Goal: Communication & Community: Answer question/provide support

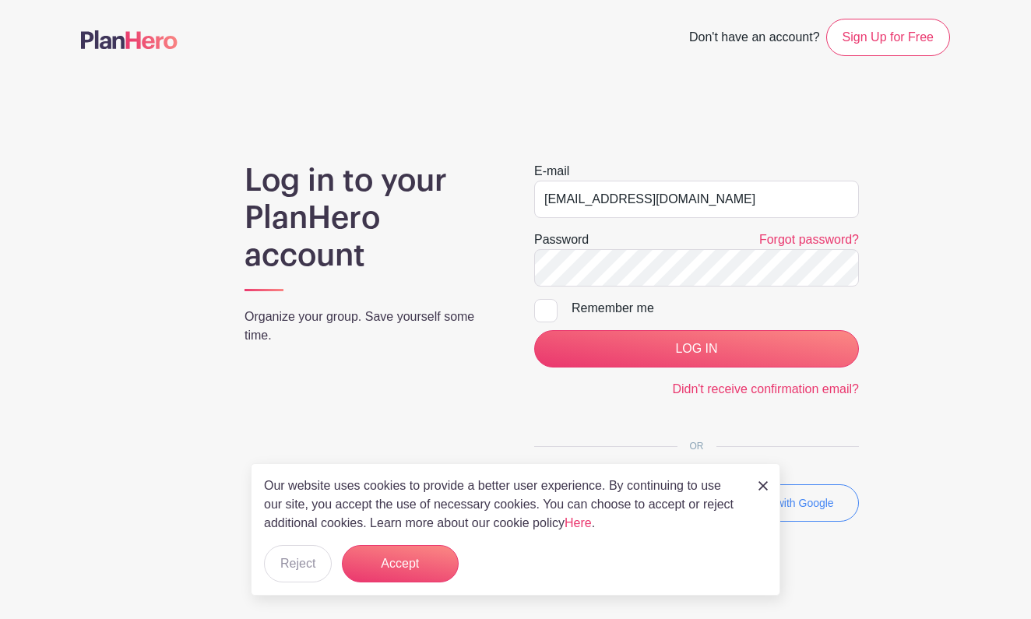
type input "[EMAIL_ADDRESS][DOMAIN_NAME]"
click at [659, 346] on input "LOG IN" at bounding box center [696, 348] width 325 height 37
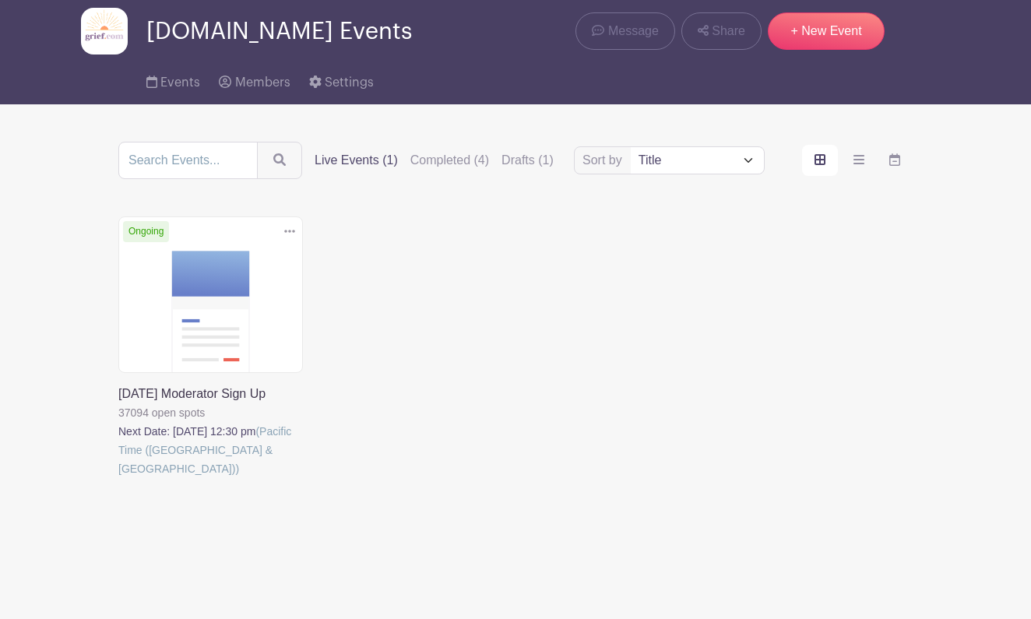
scroll to position [69, 0]
click at [118, 478] on link at bounding box center [118, 478] width 0 height 0
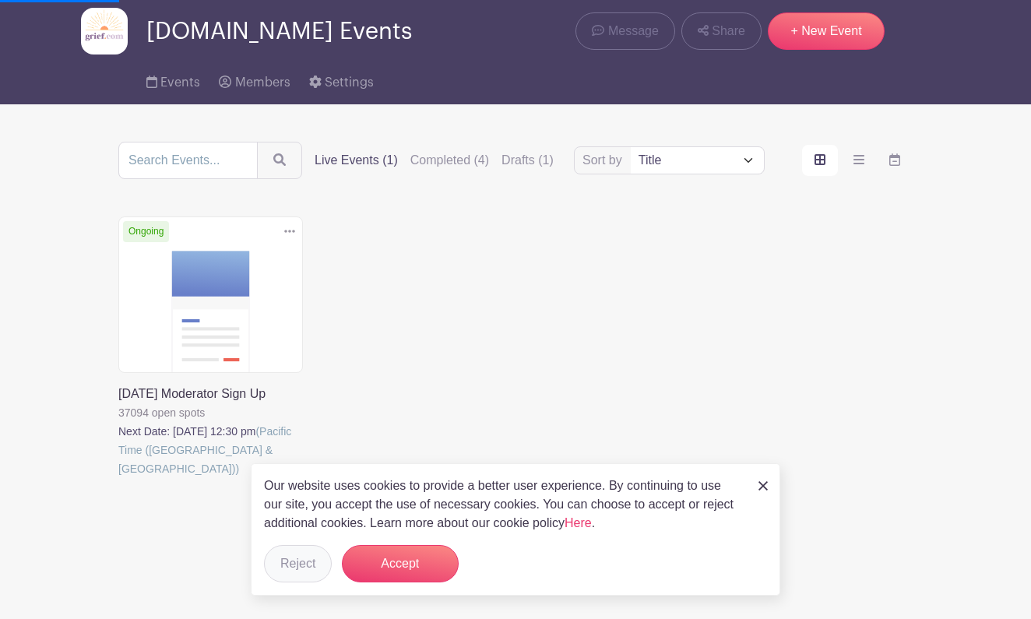
click at [295, 554] on button "Reject" at bounding box center [298, 563] width 68 height 37
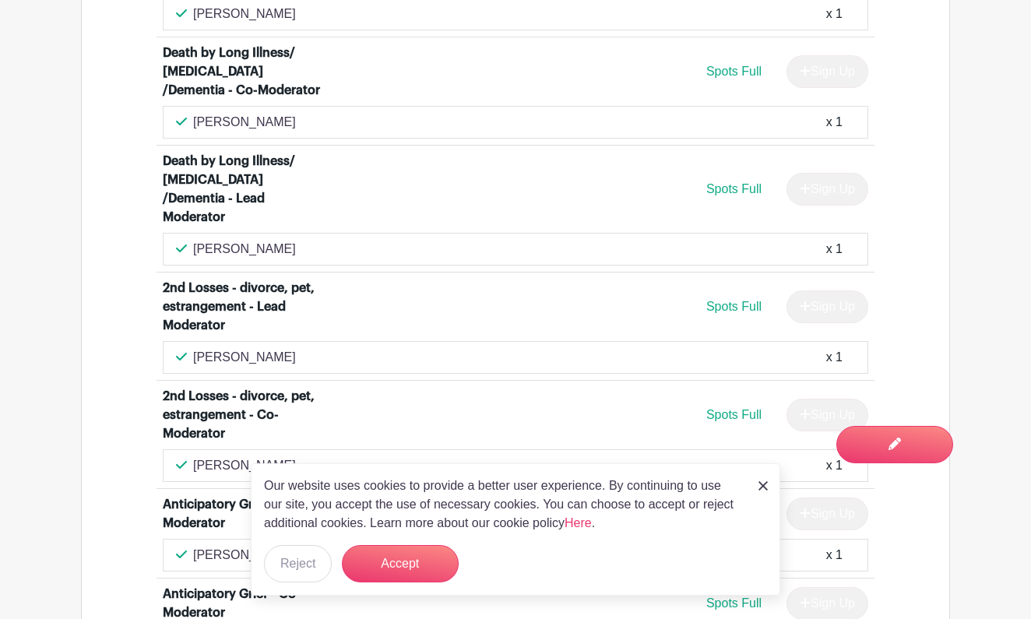
scroll to position [4010, 0]
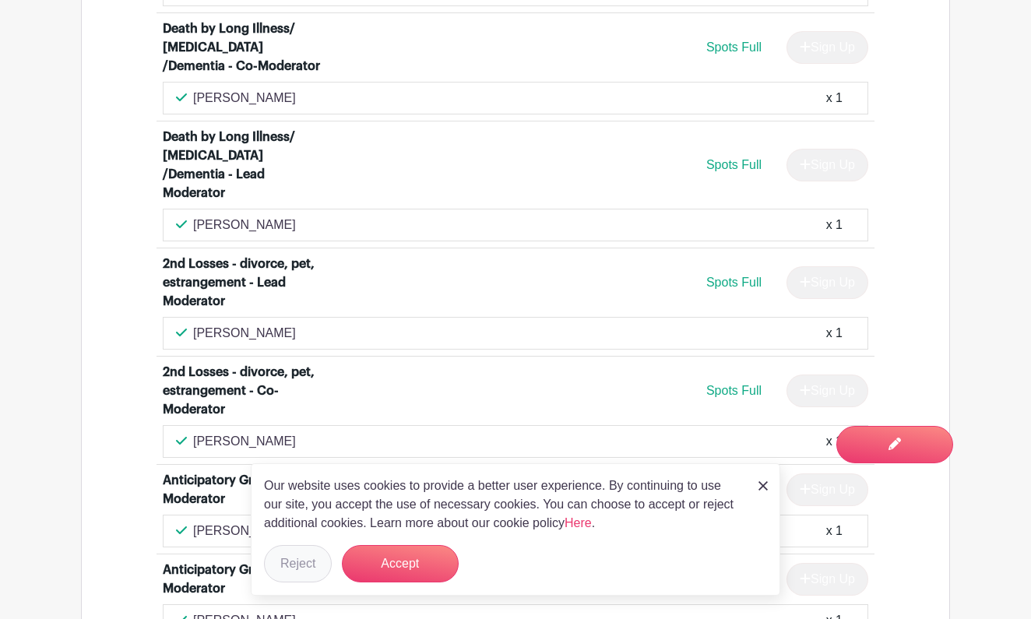
click at [289, 561] on button "Reject" at bounding box center [298, 563] width 68 height 37
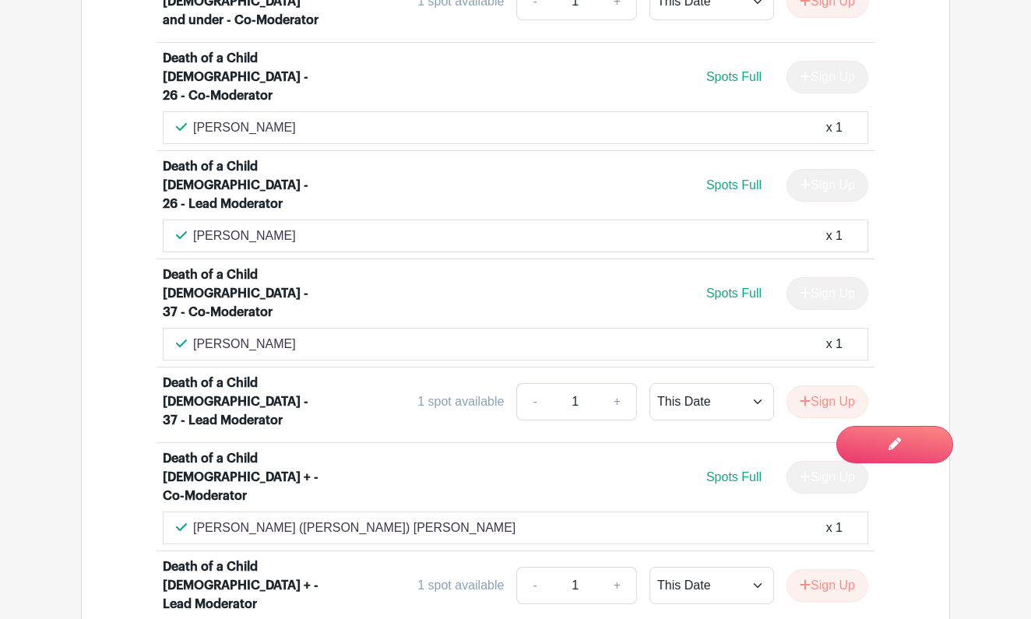
scroll to position [1488, 0]
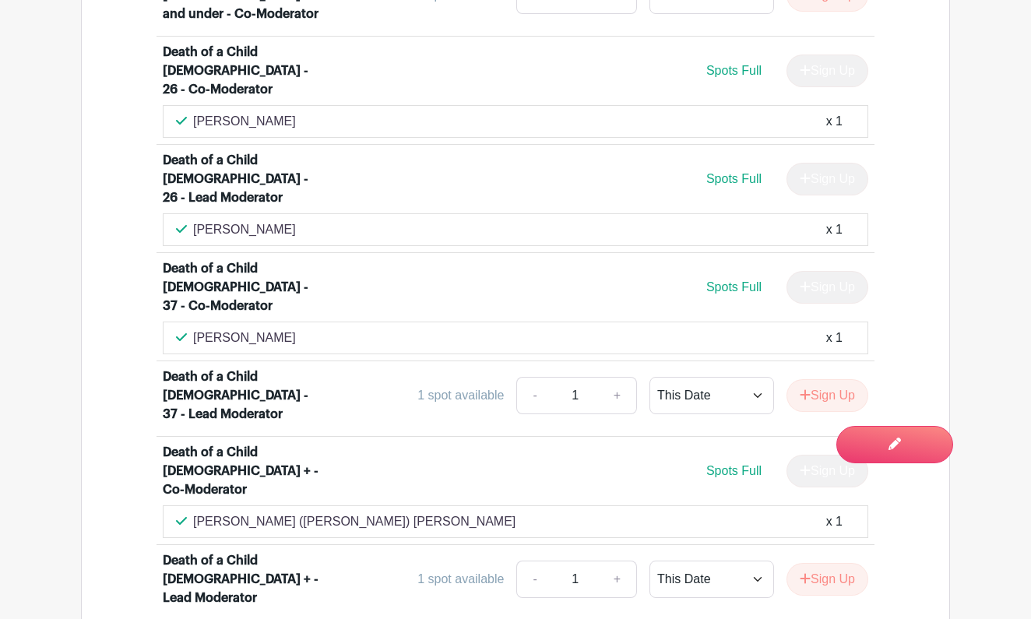
click at [280, 220] on p "Melissa Bowers" at bounding box center [244, 229] width 103 height 19
drag, startPoint x: 283, startPoint y: 157, endPoint x: 192, endPoint y: 166, distance: 90.7
click at [192, 220] on div "Melissa Bowers x 1" at bounding box center [515, 229] width 679 height 19
copy p "Melissa Bowers"
click at [303, 112] on div "Michelle Betzler x 1" at bounding box center [515, 121] width 679 height 19
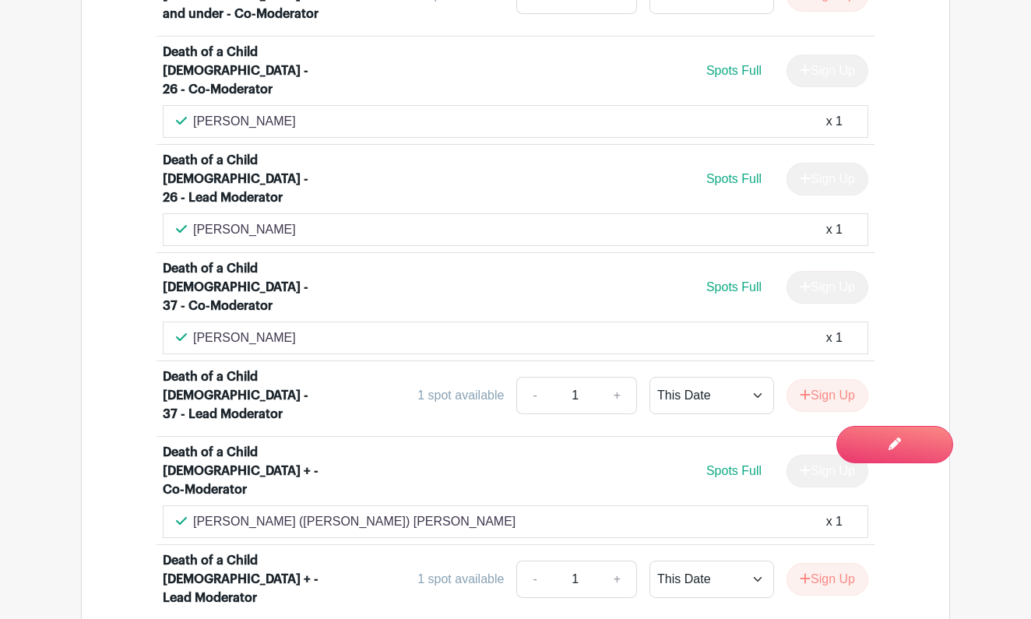
click at [283, 112] on div "Michelle Betzler x 1" at bounding box center [515, 121] width 679 height 19
drag, startPoint x: 280, startPoint y: 67, endPoint x: 195, endPoint y: 74, distance: 85.2
click at [195, 112] on p "Michelle Betzler" at bounding box center [244, 121] width 103 height 19
copy p "Michelle Betzler"
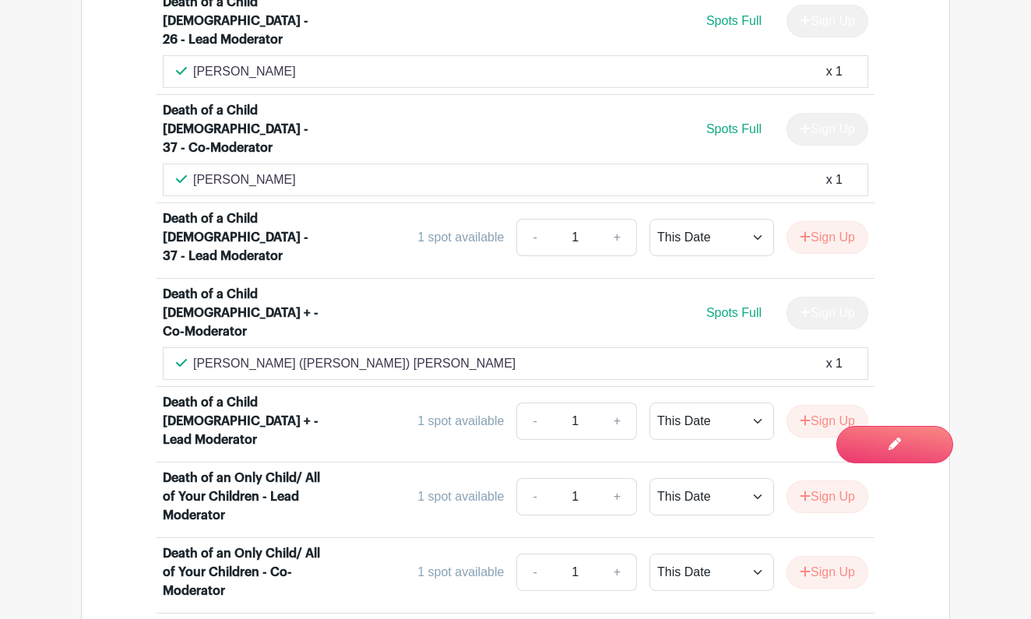
scroll to position [1647, 0]
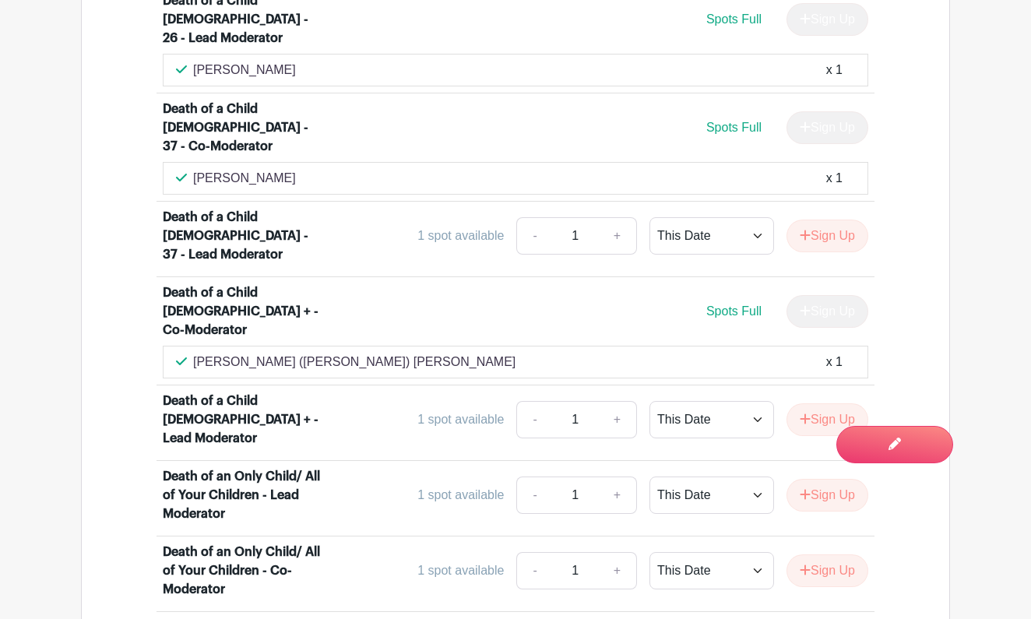
click at [289, 169] on div "Marianne Franck x 1" at bounding box center [515, 178] width 679 height 19
drag, startPoint x: 286, startPoint y: 88, endPoint x: 195, endPoint y: 95, distance: 90.6
click at [195, 169] on p "Marianne Franck" at bounding box center [244, 178] width 103 height 19
copy p "Marianne Franck"
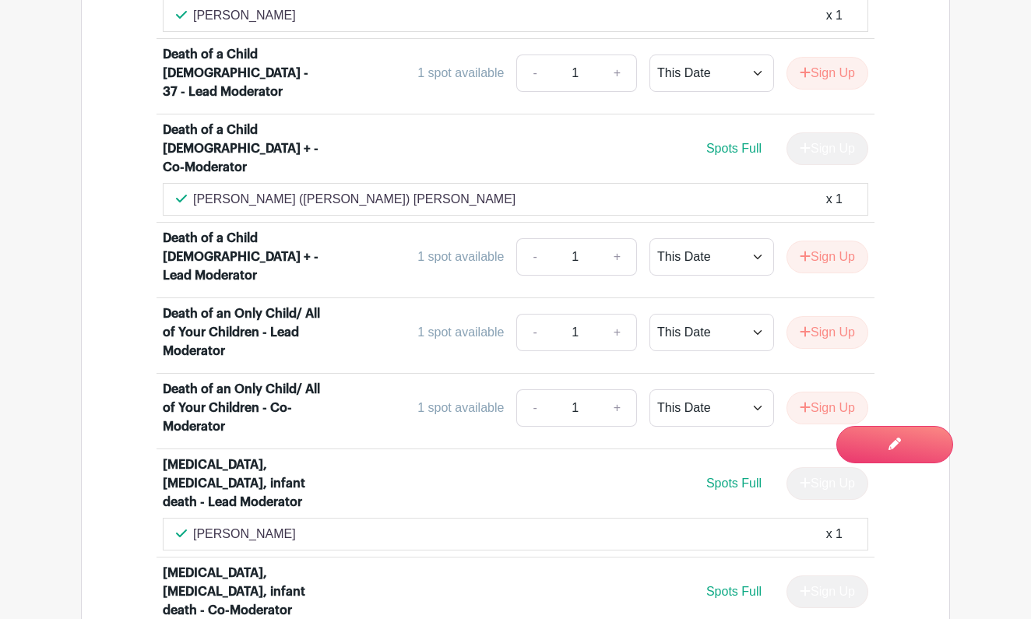
scroll to position [1814, 0]
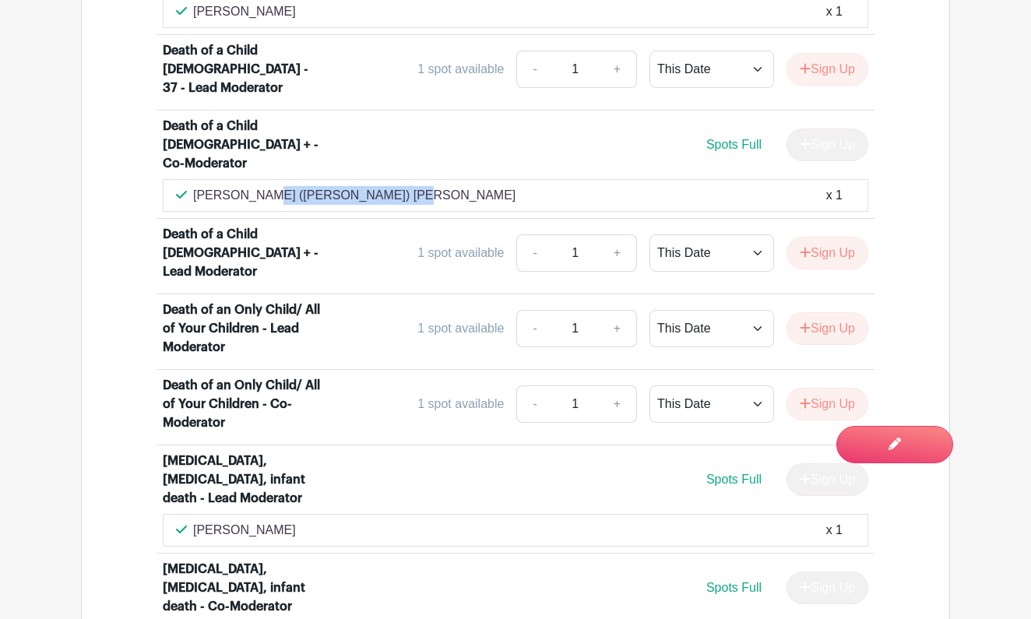
drag, startPoint x: 325, startPoint y: 65, endPoint x: 194, endPoint y: 69, distance: 130.8
click at [194, 186] on div "Jonathan (Jon) Meltzer x 1" at bounding box center [515, 195] width 679 height 19
copy p "Jonathan (Jon) Meltzer"
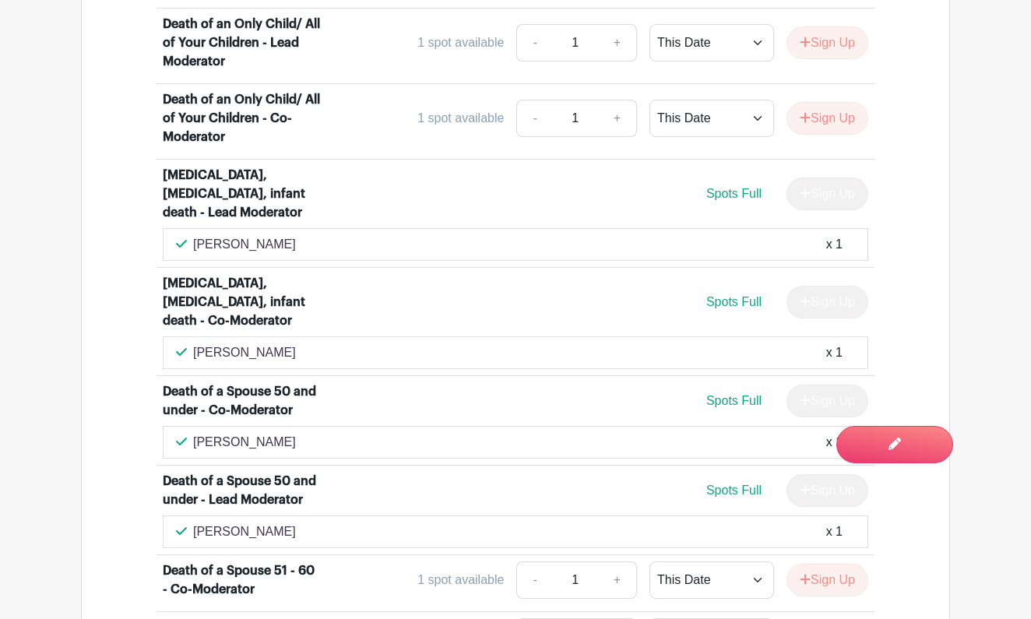
scroll to position [2108, 0]
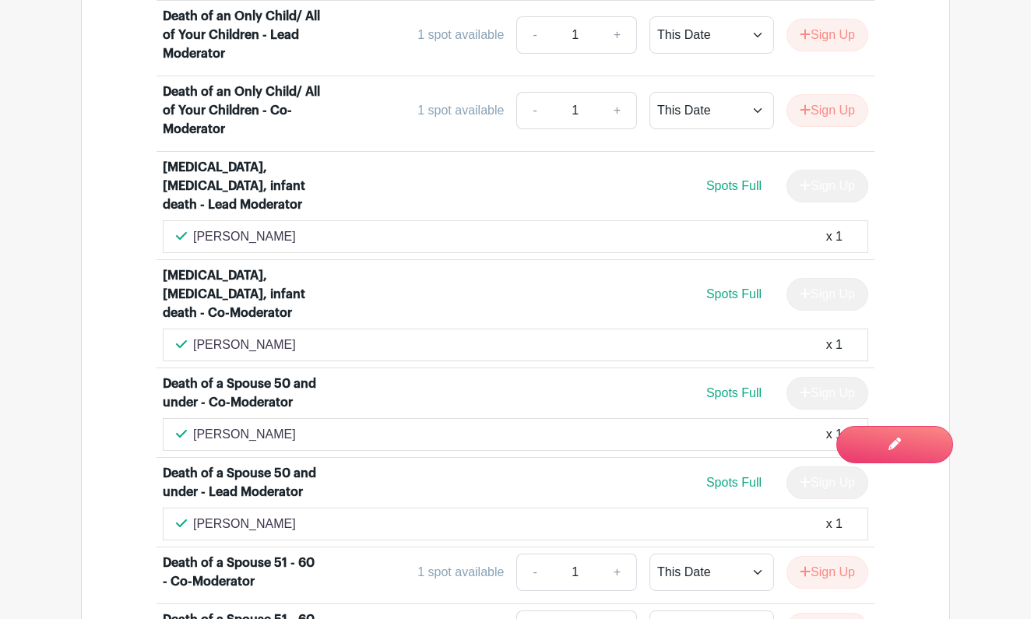
drag, startPoint x: 298, startPoint y: 89, endPoint x: 194, endPoint y: 90, distance: 104.3
click at [194, 227] on div "Deborah Kourgelis x 1" at bounding box center [515, 236] width 679 height 19
copy p "Deborah Kourgelis"
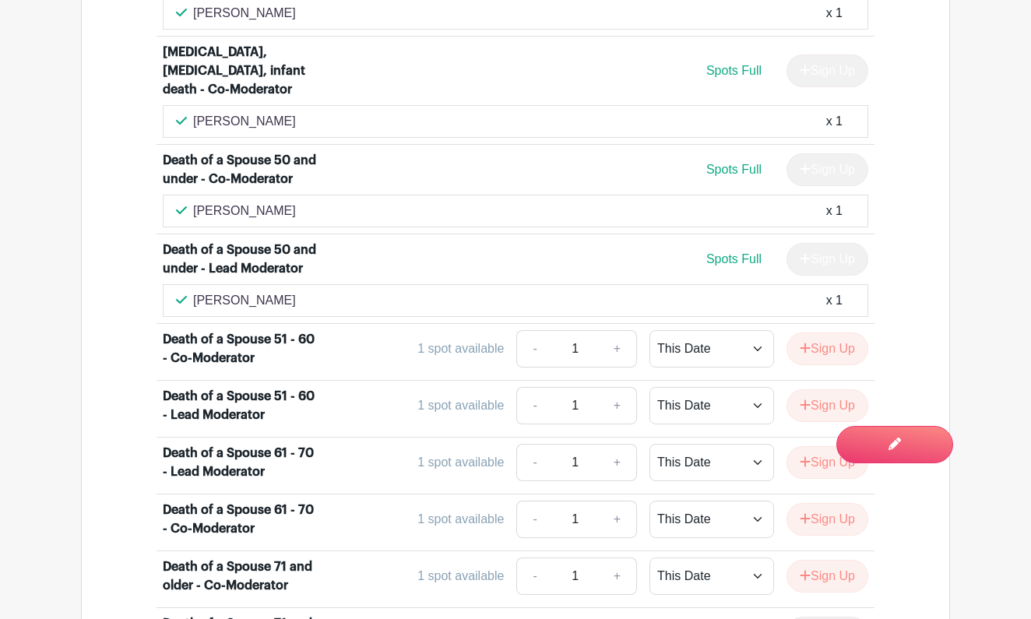
scroll to position [2333, 0]
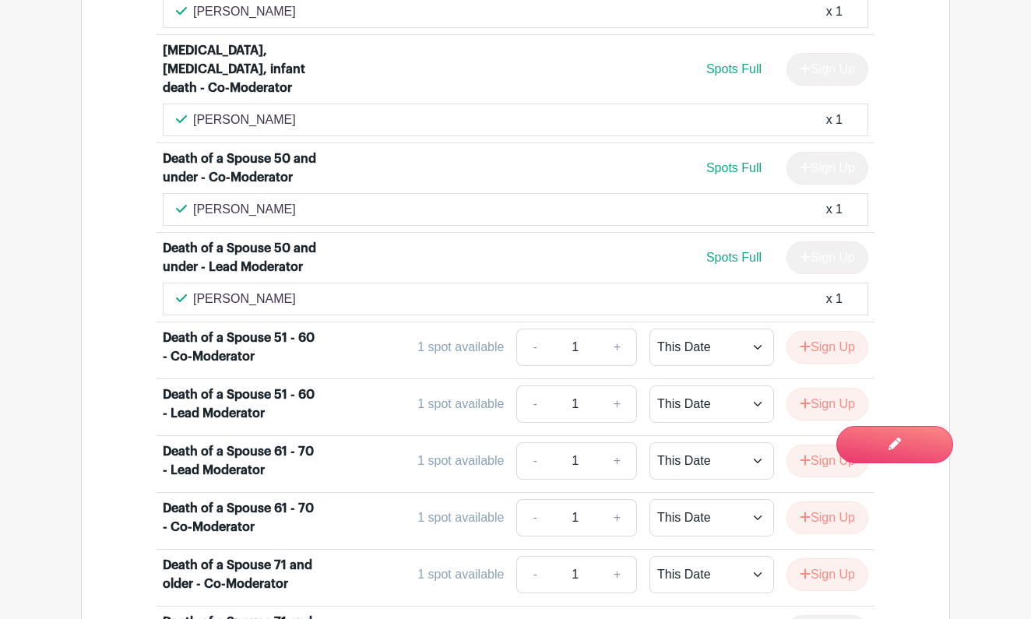
drag, startPoint x: 289, startPoint y: 80, endPoint x: 195, endPoint y: 91, distance: 94.8
click at [194, 200] on div "Vidalina Johnson x 1" at bounding box center [515, 209] width 679 height 19
copy p "Vidalina Johnson"
click at [291, 290] on div "Judith McFarlane x 1" at bounding box center [515, 299] width 679 height 19
drag, startPoint x: 288, startPoint y: 190, endPoint x: 195, endPoint y: 194, distance: 93.5
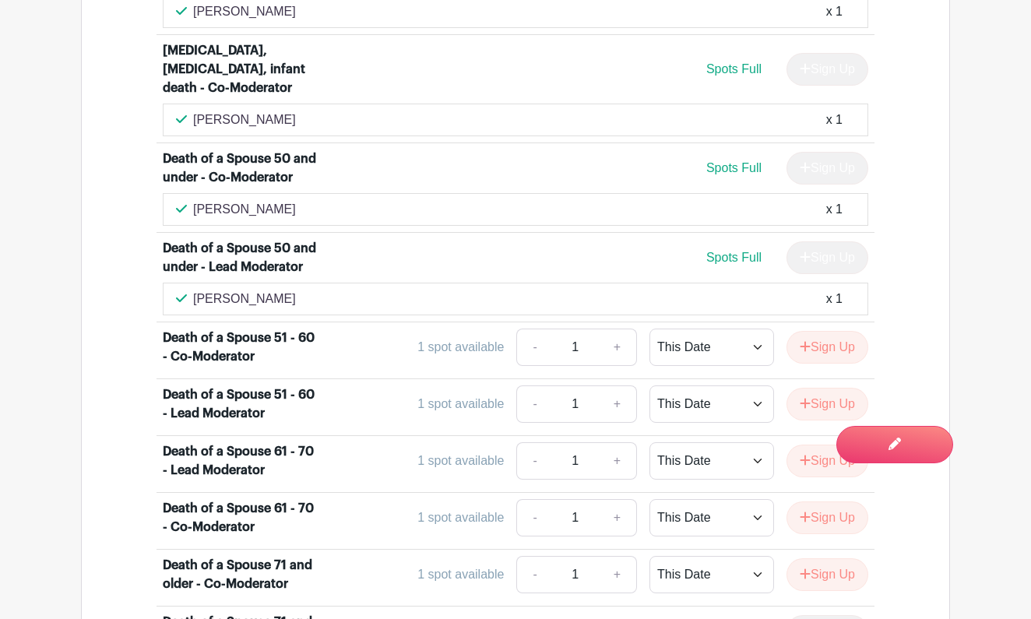
click at [195, 290] on p "Judith McFarlane" at bounding box center [244, 299] width 103 height 19
copy p "Judith McFarlane"
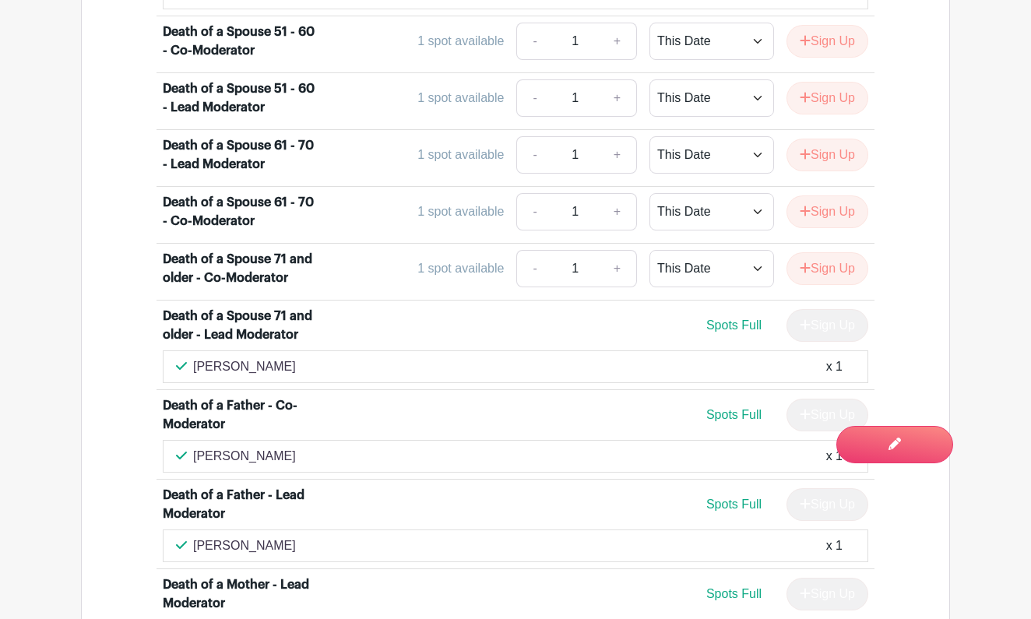
scroll to position [2647, 0]
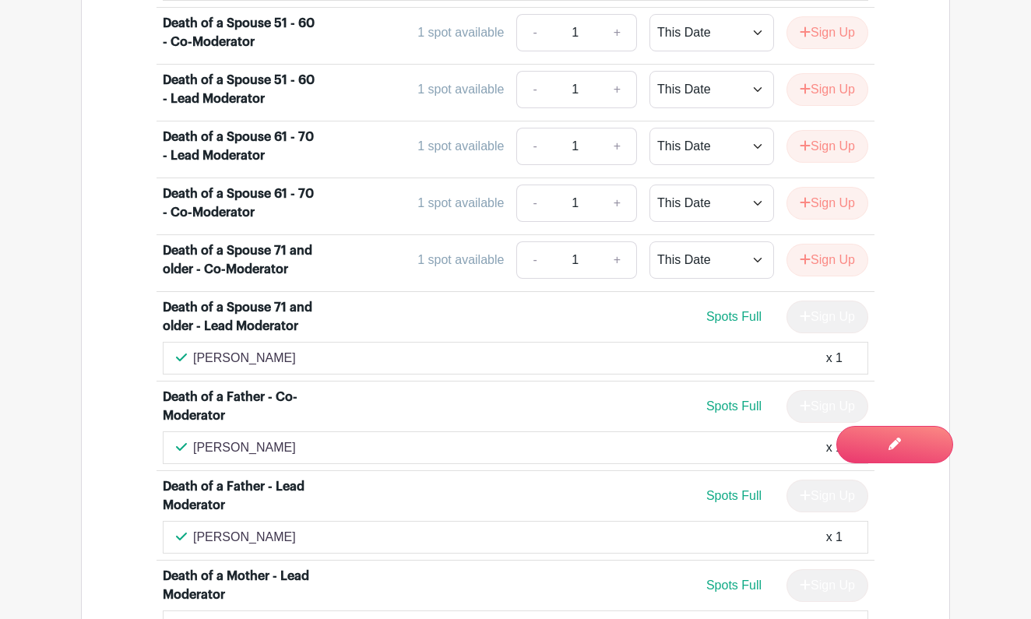
click at [251, 349] on p "Bob Lewis" at bounding box center [244, 358] width 103 height 19
drag, startPoint x: 251, startPoint y: 287, endPoint x: 192, endPoint y: 292, distance: 58.6
click at [192, 349] on div "Bob Lewis x 1" at bounding box center [515, 358] width 679 height 19
copy p "Bob Lewis"
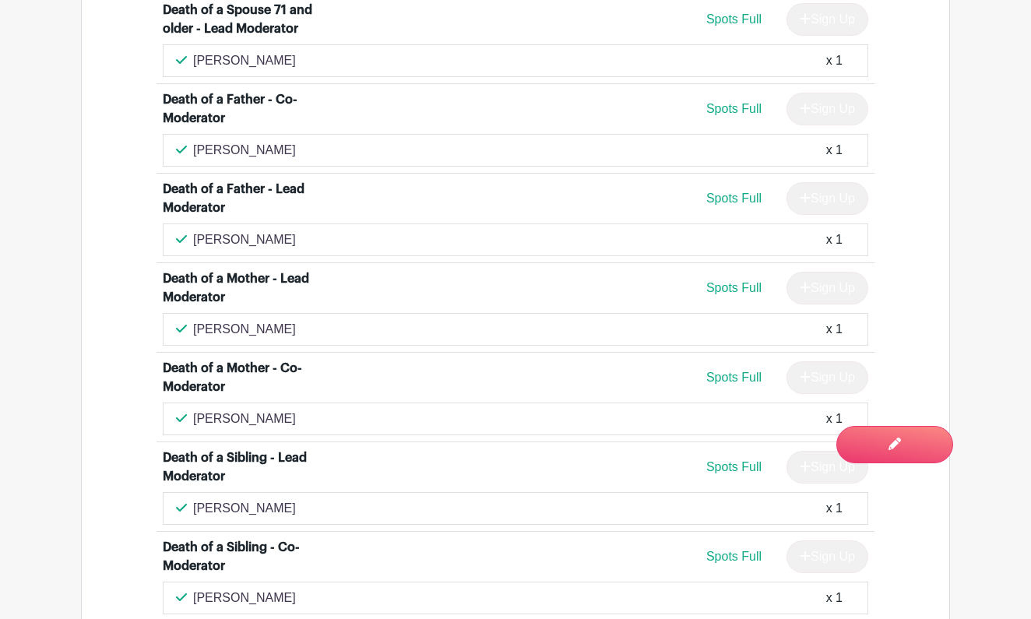
scroll to position [2941, 0]
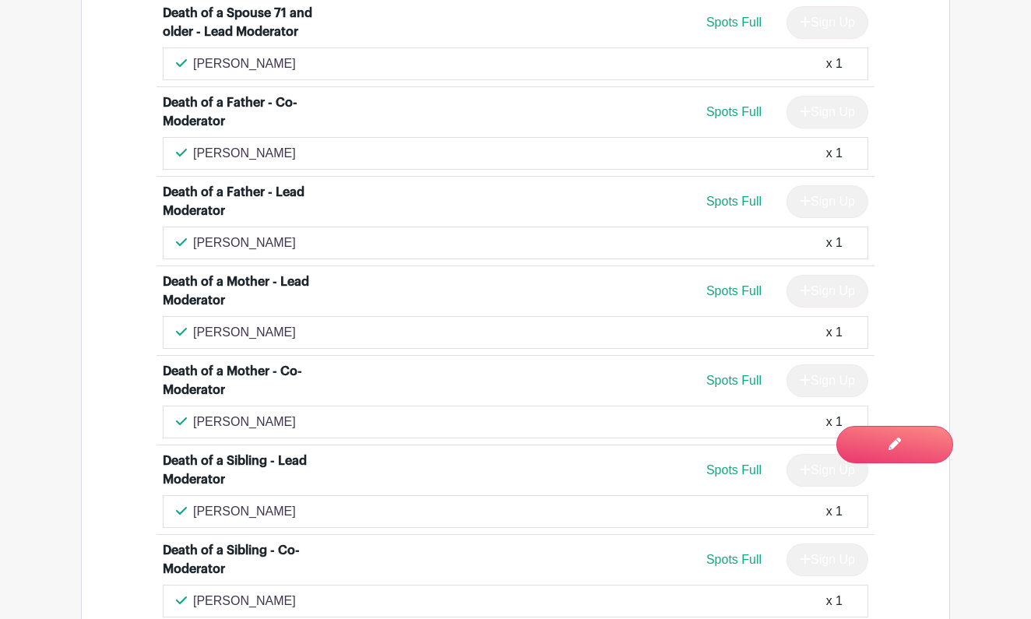
click at [303, 144] on div "Kimberly McDonald x 1" at bounding box center [515, 153] width 679 height 19
drag, startPoint x: 303, startPoint y: 80, endPoint x: 195, endPoint y: 86, distance: 107.6
click at [195, 144] on div "Kimberly McDonald x 1" at bounding box center [515, 153] width 679 height 19
copy p "Kimberly McDonald"
drag, startPoint x: 276, startPoint y: 171, endPoint x: 194, endPoint y: 177, distance: 82.8
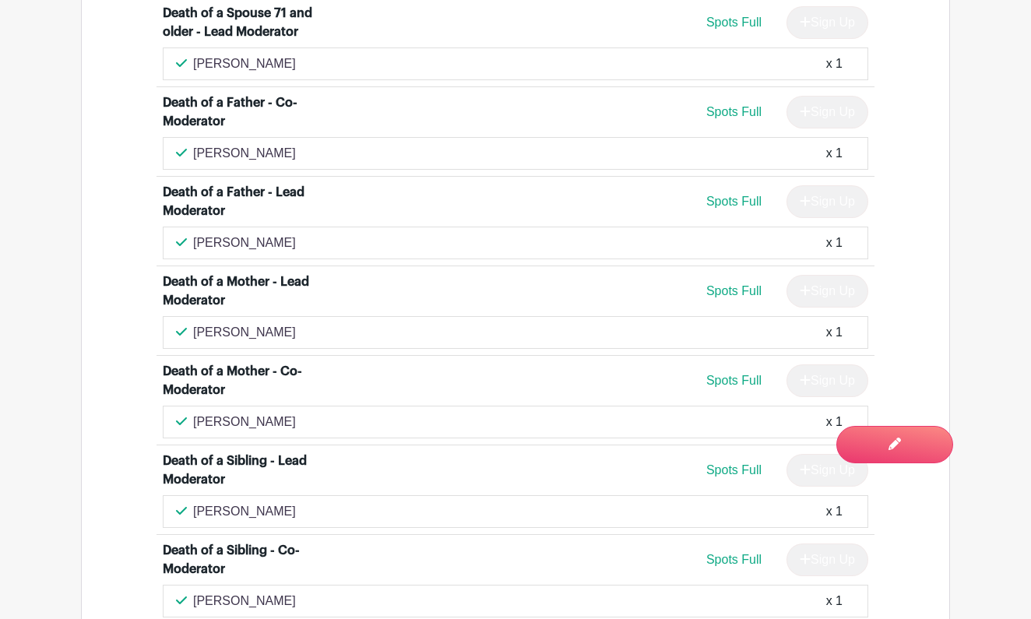
click at [193, 234] on p "Maria Tollefson" at bounding box center [244, 243] width 103 height 19
copy p "Maria Tollefson"
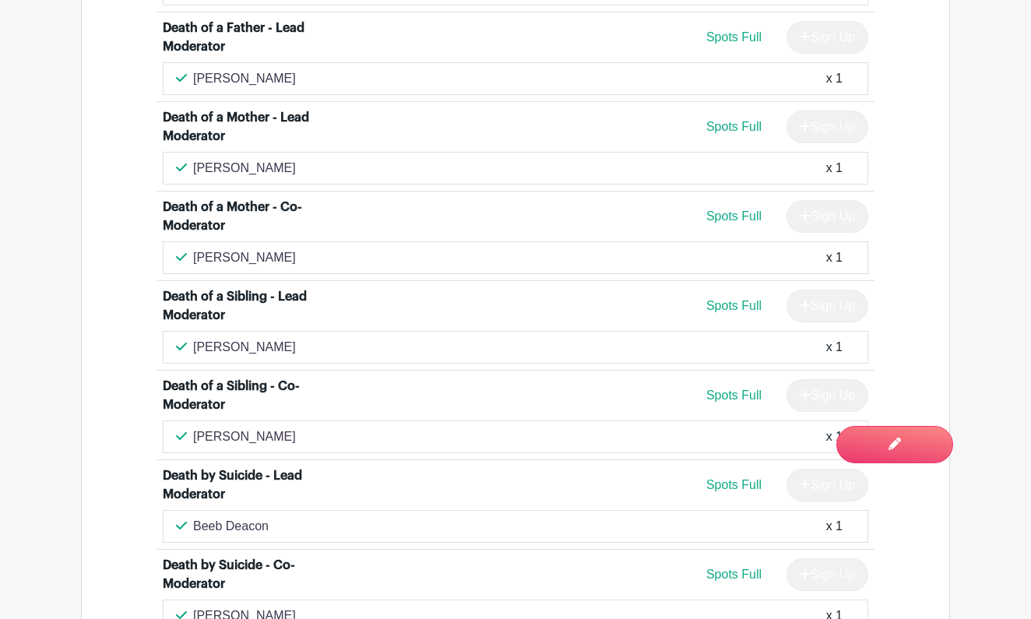
scroll to position [3124, 0]
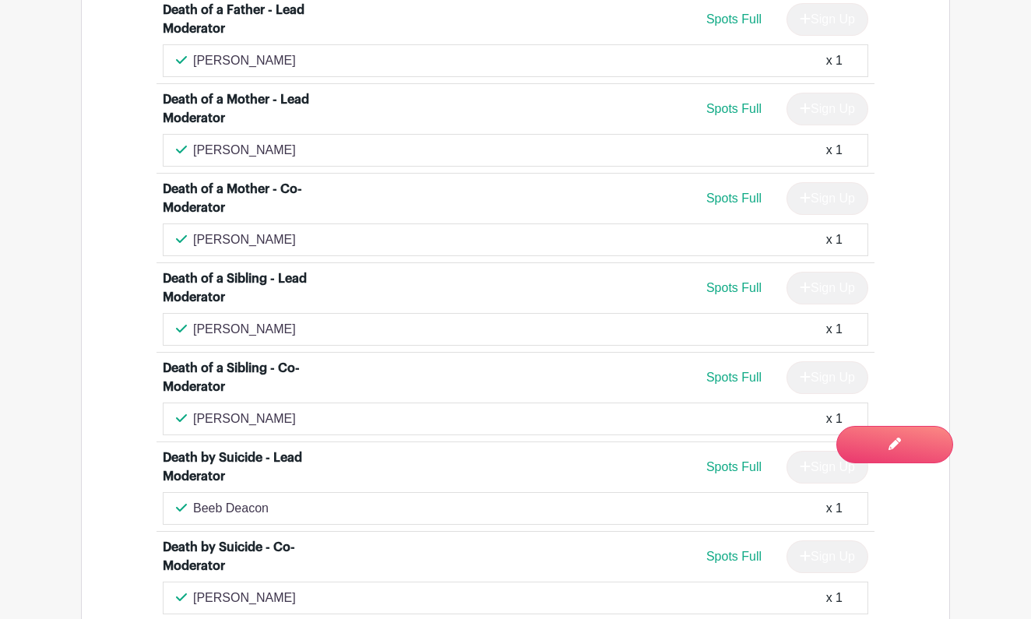
click at [247, 141] on p "june stern" at bounding box center [244, 150] width 103 height 19
drag, startPoint x: 247, startPoint y: 77, endPoint x: 193, endPoint y: 81, distance: 53.9
click at [193, 141] on p "june stern" at bounding box center [244, 150] width 103 height 19
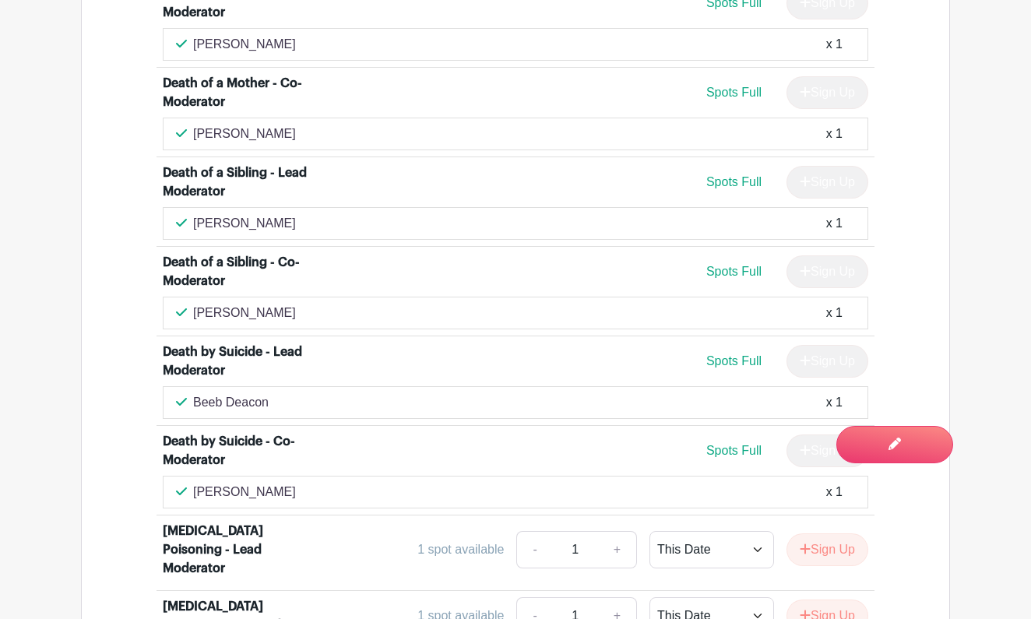
scroll to position [3234, 0]
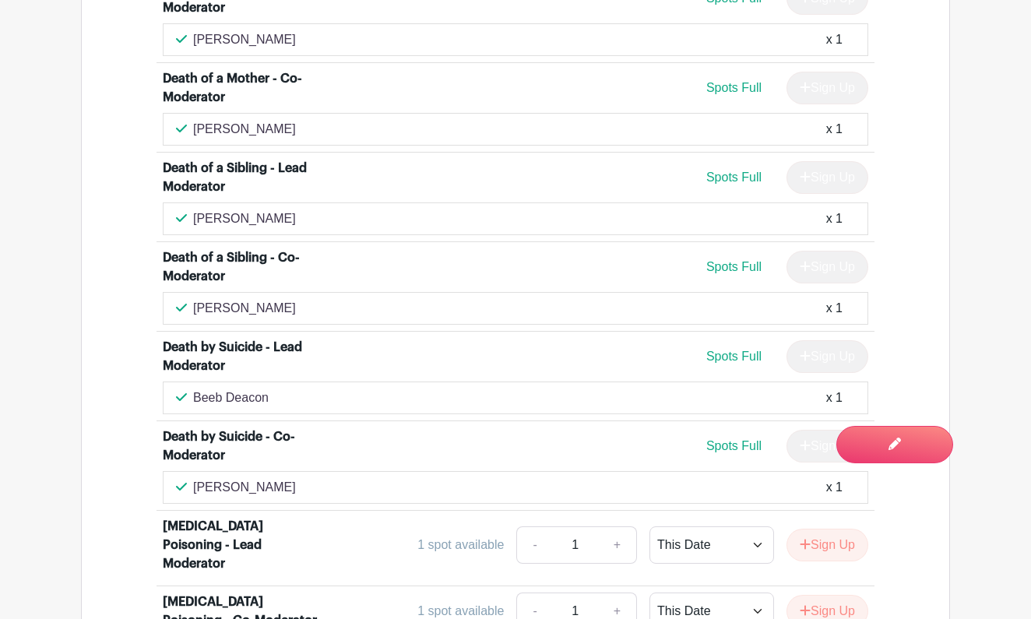
click at [280, 120] on div "Barbara Hoyer x 1" at bounding box center [515, 129] width 679 height 19
drag, startPoint x: 277, startPoint y: 54, endPoint x: 193, endPoint y: 56, distance: 84.1
click at [193, 120] on div "Barbara Hoyer x 1" at bounding box center [515, 129] width 679 height 19
drag, startPoint x: 271, startPoint y: 144, endPoint x: 193, endPoint y: 151, distance: 78.2
click at [193, 209] on div "Marie Demasi x 1" at bounding box center [515, 218] width 679 height 19
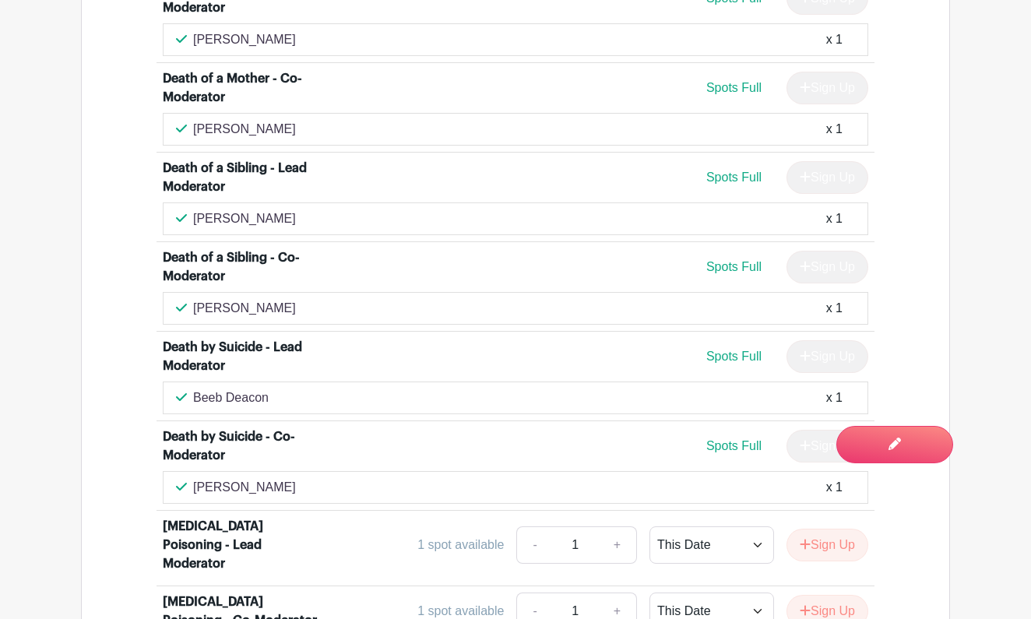
drag, startPoint x: 286, startPoint y: 236, endPoint x: 194, endPoint y: 241, distance: 92.0
click at [194, 299] on div "Joan Doubleday x 1" at bounding box center [515, 308] width 679 height 19
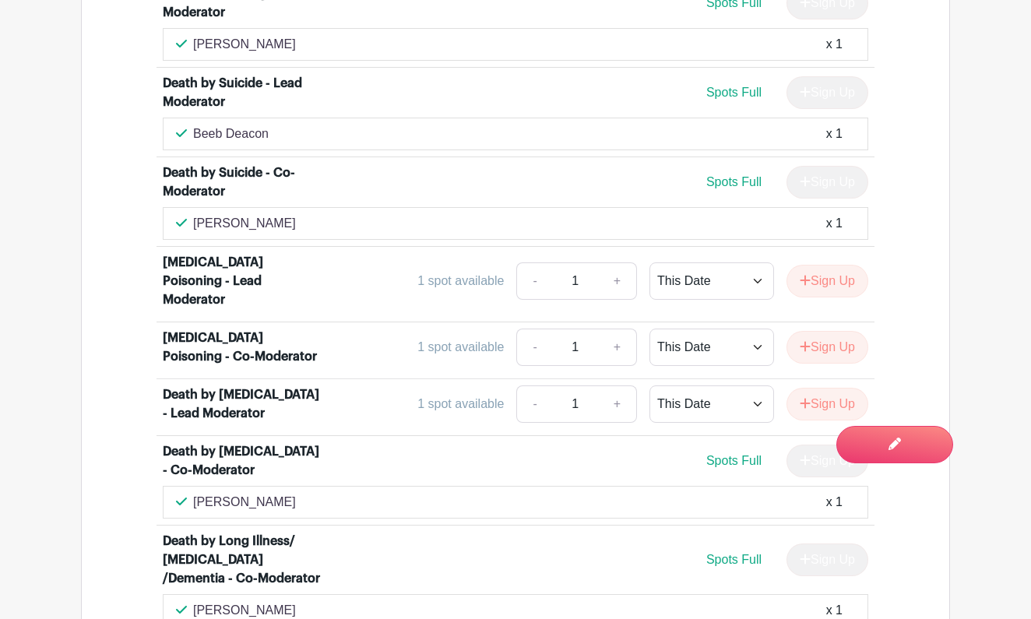
scroll to position [3500, 0]
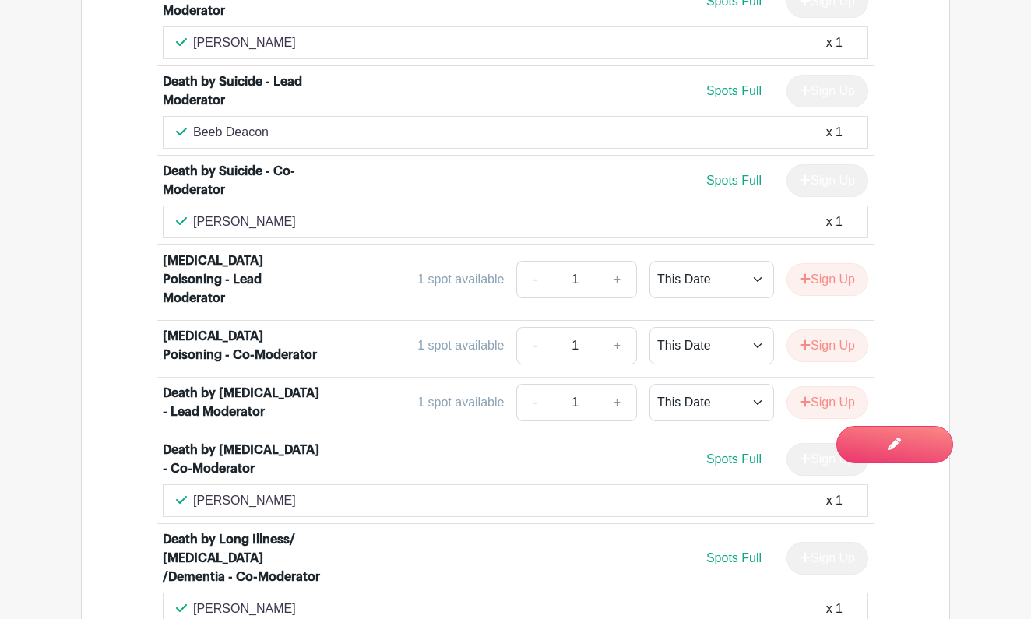
click at [275, 123] on div "Beeb Deacon x 1" at bounding box center [515, 132] width 679 height 19
click at [270, 123] on div "Beeb Deacon x 1" at bounding box center [515, 132] width 679 height 19
drag, startPoint x: 268, startPoint y: 62, endPoint x: 195, endPoint y: 61, distance: 73.2
click at [195, 123] on p "Beeb Deacon" at bounding box center [231, 132] width 76 height 19
click at [328, 213] on div "Magdalena Fijalkowska x 1" at bounding box center [515, 222] width 679 height 19
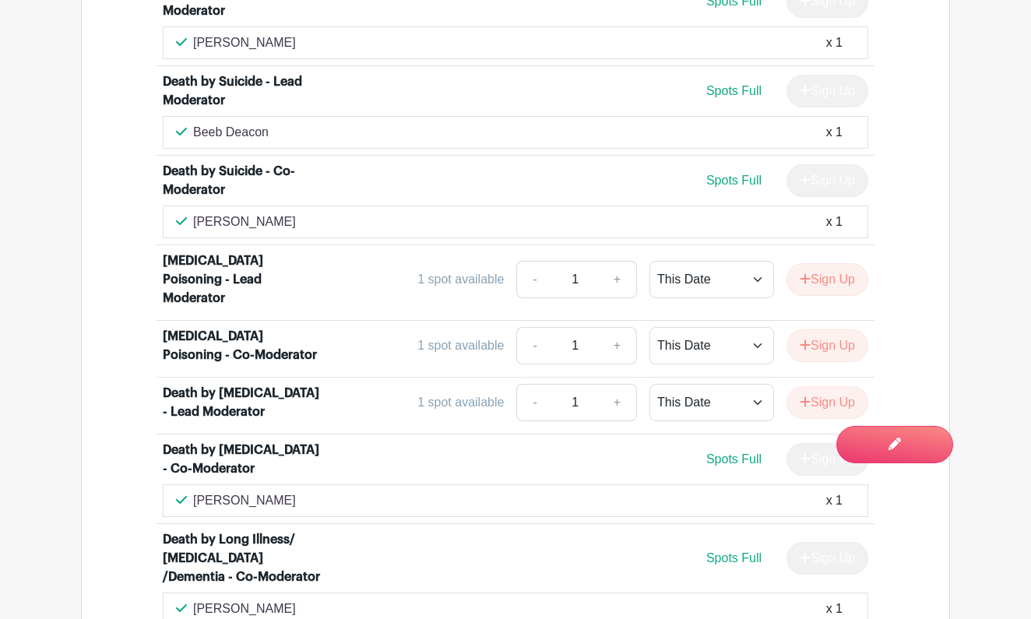
click at [325, 213] on div "Magdalena Fijalkowska x 1" at bounding box center [515, 222] width 679 height 19
click at [322, 213] on div "Magdalena Fijalkowska x 1" at bounding box center [515, 222] width 679 height 19
drag, startPoint x: 322, startPoint y: 149, endPoint x: 196, endPoint y: 153, distance: 125.4
click at [195, 213] on p "Magdalena Fijalkowska" at bounding box center [244, 222] width 103 height 19
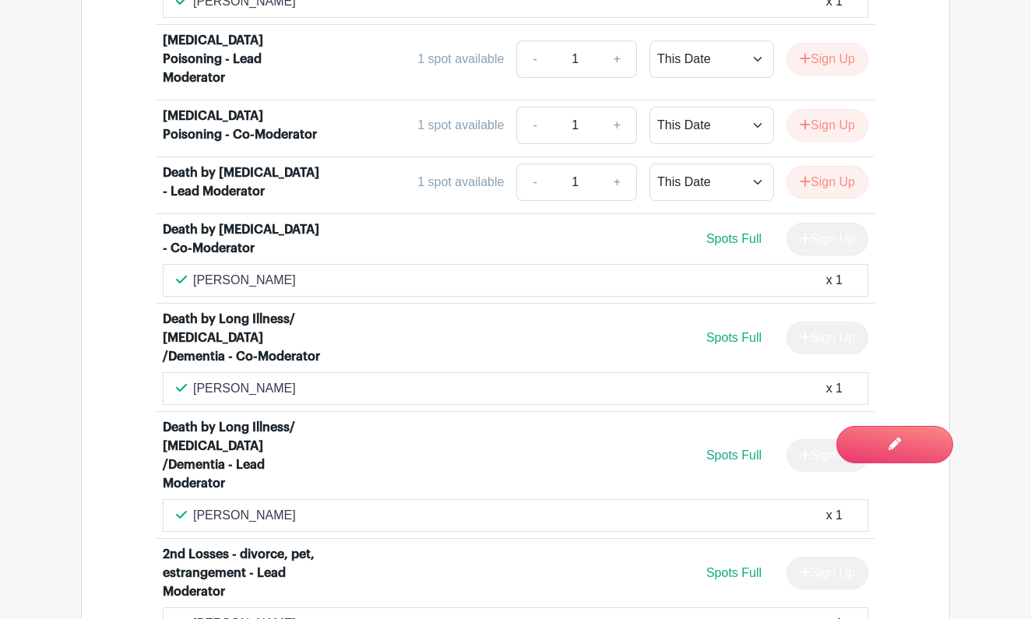
scroll to position [3720, 0]
click at [269, 271] on div "Tran Nguyen x 1" at bounding box center [515, 280] width 679 height 19
drag, startPoint x: 264, startPoint y: 227, endPoint x: 193, endPoint y: 230, distance: 70.9
click at [193, 271] on div "Tran Nguyen x 1" at bounding box center [515, 280] width 679 height 19
drag, startPoint x: 33, startPoint y: 149, endPoint x: 442, endPoint y: 251, distance: 422.2
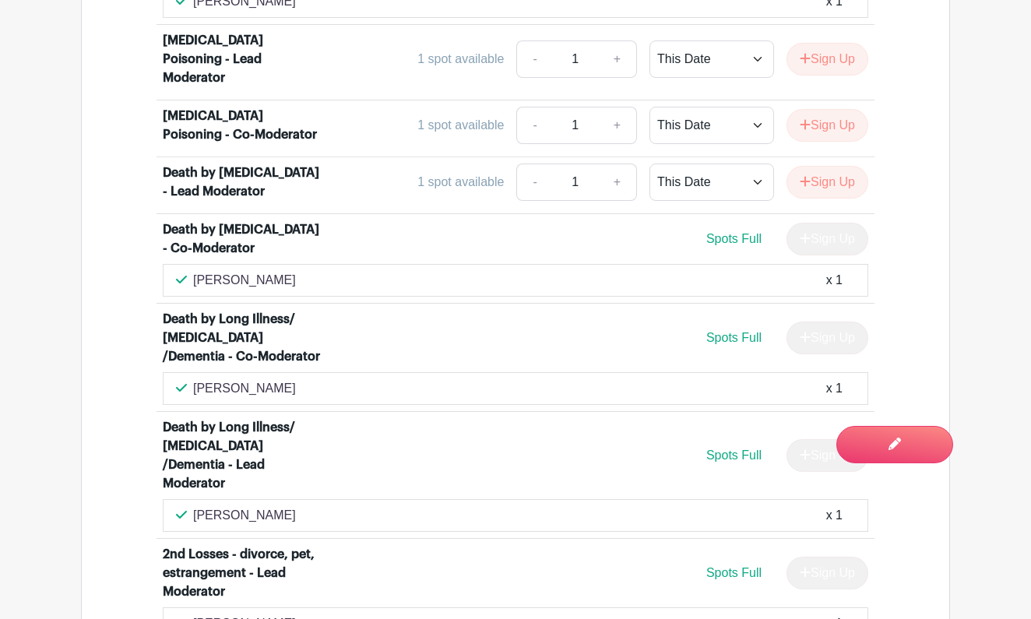
click at [442, 251] on li "Death by Substance Use Disorder - Co-Moderator Spots Full Sign Up Tran Nguyen x…" at bounding box center [515, 259] width 718 height 90
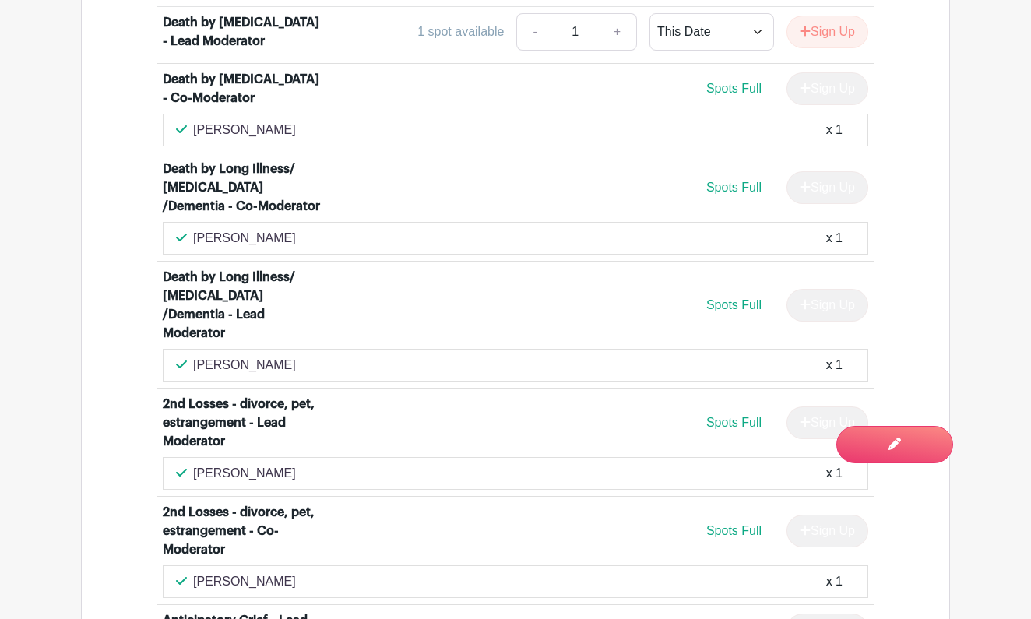
scroll to position [3873, 0]
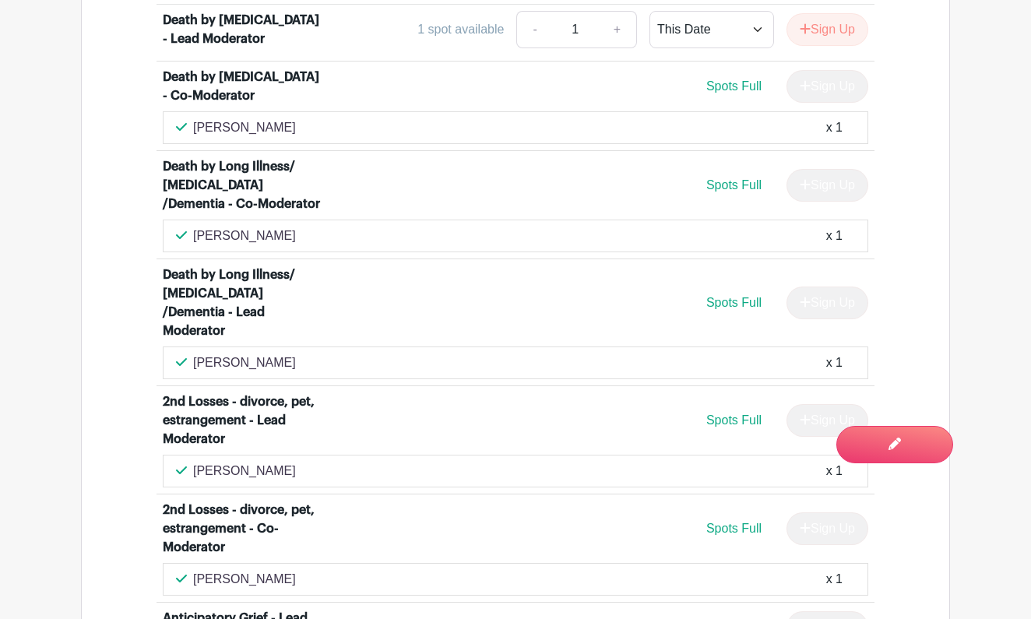
click at [260, 227] on div "Debra Kiva x 1" at bounding box center [515, 236] width 679 height 19
click at [249, 227] on p "Debra Kiva" at bounding box center [244, 236] width 103 height 19
drag, startPoint x: 255, startPoint y: 183, endPoint x: 195, endPoint y: 188, distance: 59.4
click at [195, 227] on div "Debra Kiva x 1" at bounding box center [515, 236] width 679 height 19
click at [285, 353] on div "Anne Tager x 1" at bounding box center [515, 362] width 679 height 19
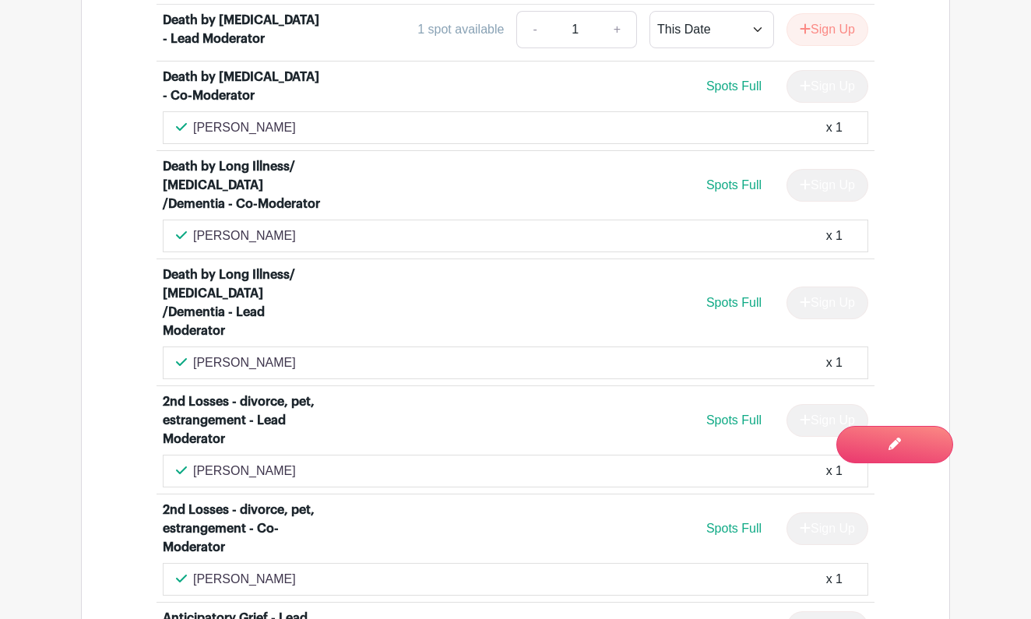
drag, startPoint x: 258, startPoint y: 288, endPoint x: 195, endPoint y: 289, distance: 63.1
click at [195, 353] on div "Anne Tager x 1" at bounding box center [515, 362] width 679 height 19
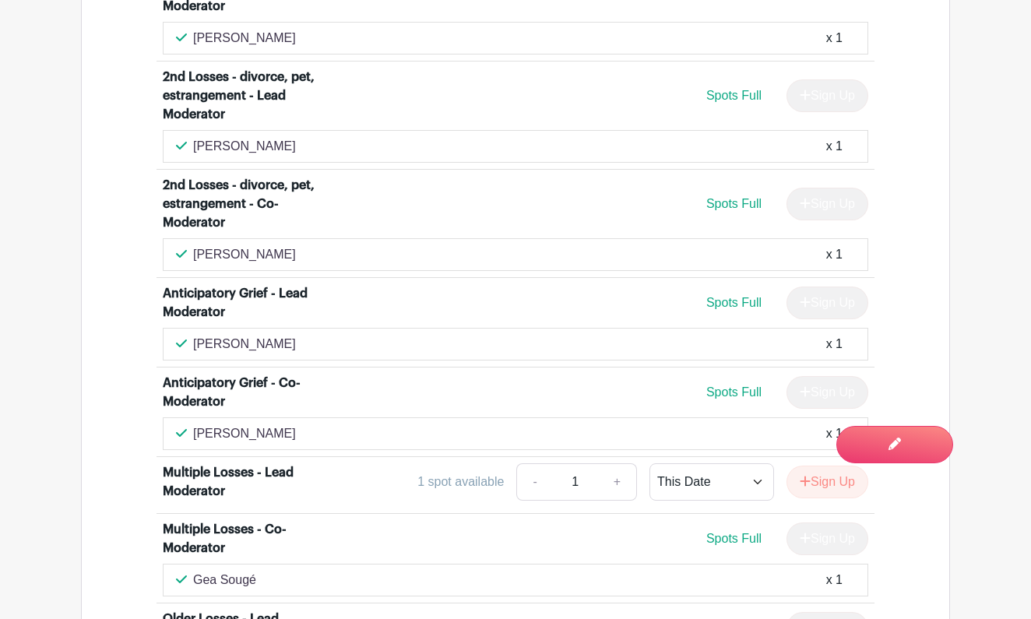
scroll to position [4198, 0]
click at [280, 136] on div "Denise Sawyer x 1" at bounding box center [515, 145] width 679 height 19
drag, startPoint x: 278, startPoint y: 72, endPoint x: 192, endPoint y: 75, distance: 86.5
click at [192, 136] on div "Denise Sawyer x 1" at bounding box center [515, 145] width 679 height 19
click at [301, 244] on div "Margaret Anderson x 1" at bounding box center [515, 253] width 679 height 19
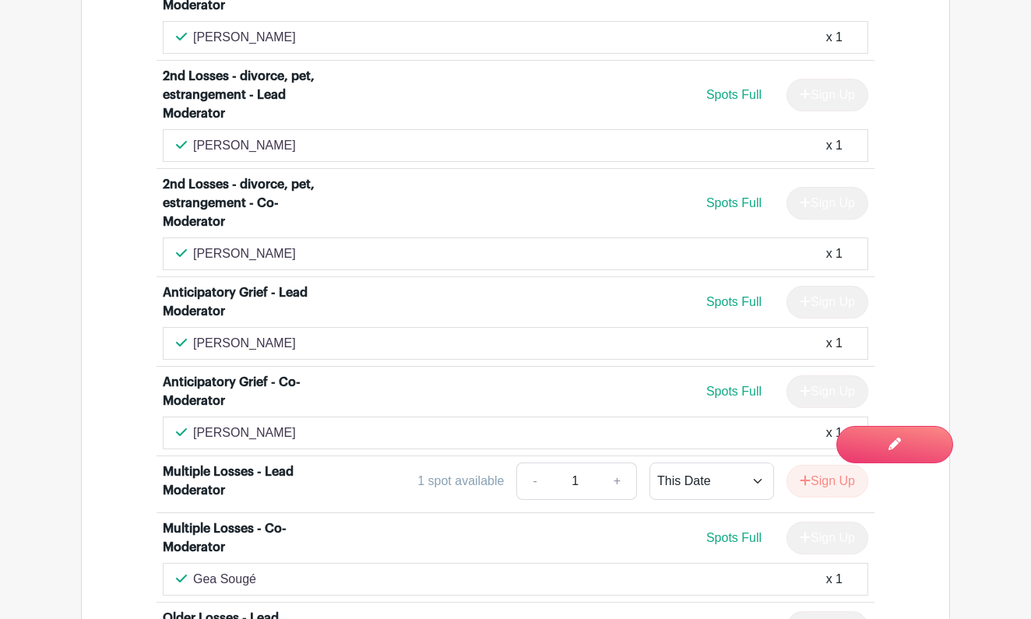
drag, startPoint x: 300, startPoint y: 181, endPoint x: 197, endPoint y: 178, distance: 102.8
click at [197, 244] on p "Margaret Anderson" at bounding box center [244, 253] width 103 height 19
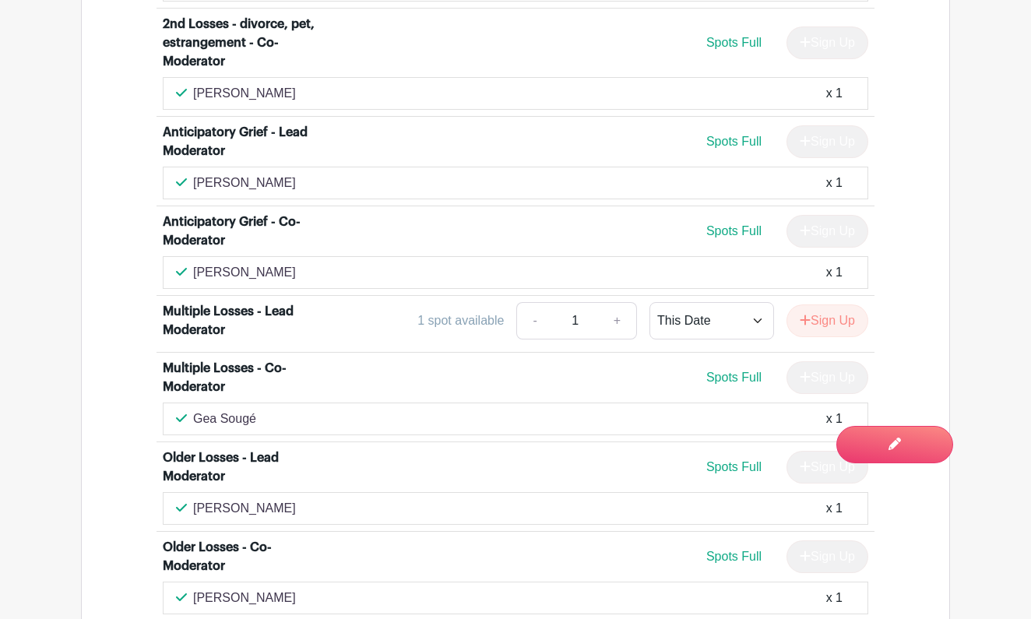
scroll to position [4362, 0]
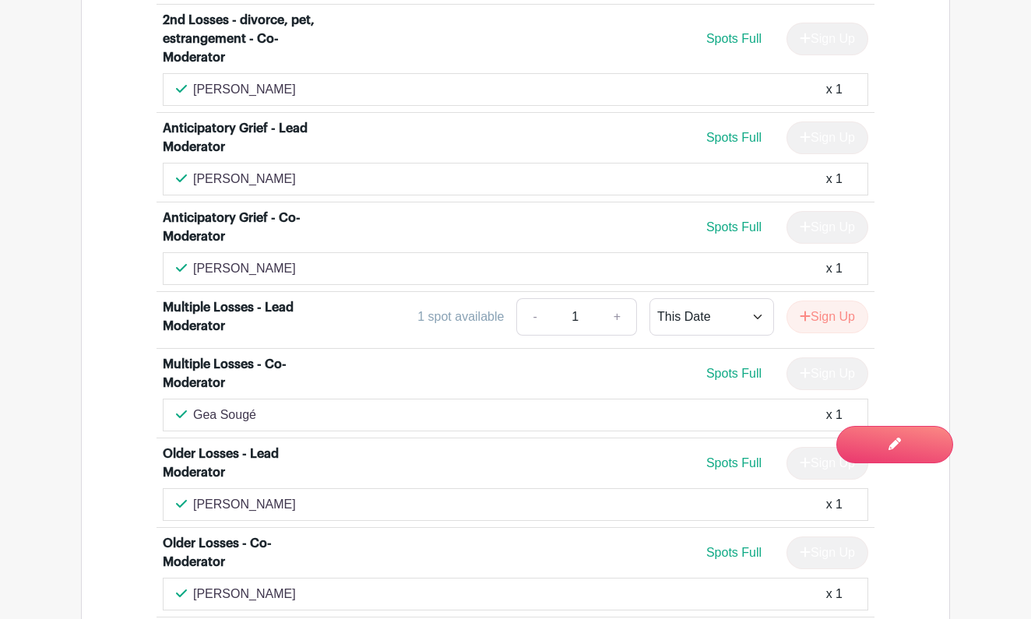
click at [294, 170] on div "Kathryn Portnow x 1" at bounding box center [515, 179] width 679 height 19
drag, startPoint x: 287, startPoint y: 107, endPoint x: 194, endPoint y: 108, distance: 93.4
click at [194, 170] on div "Kathryn Portnow x 1" at bounding box center [515, 179] width 679 height 19
click at [315, 259] on div "RoseAnne Desmarais x 1" at bounding box center [515, 268] width 679 height 19
drag, startPoint x: 314, startPoint y: 195, endPoint x: 193, endPoint y: 196, distance: 120.7
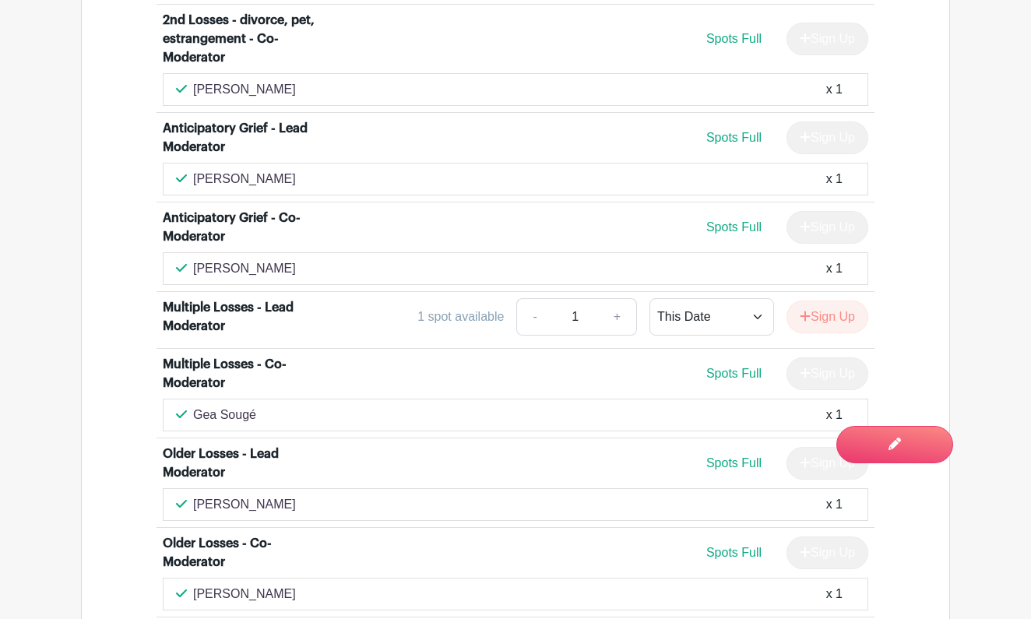
click at [194, 259] on div "RoseAnne Desmarais x 1" at bounding box center [515, 268] width 679 height 19
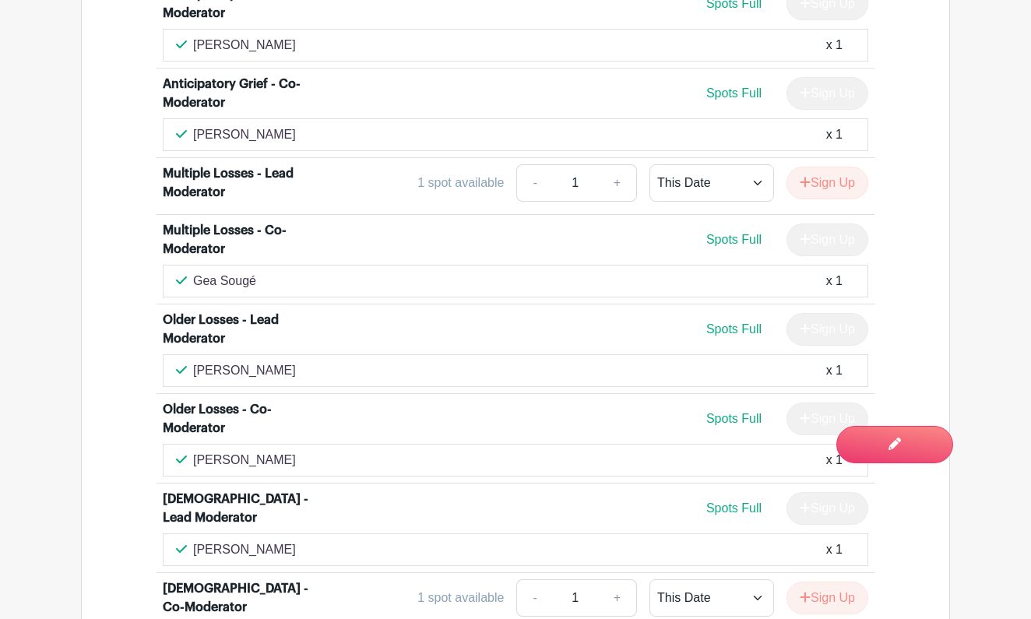
scroll to position [4513, 0]
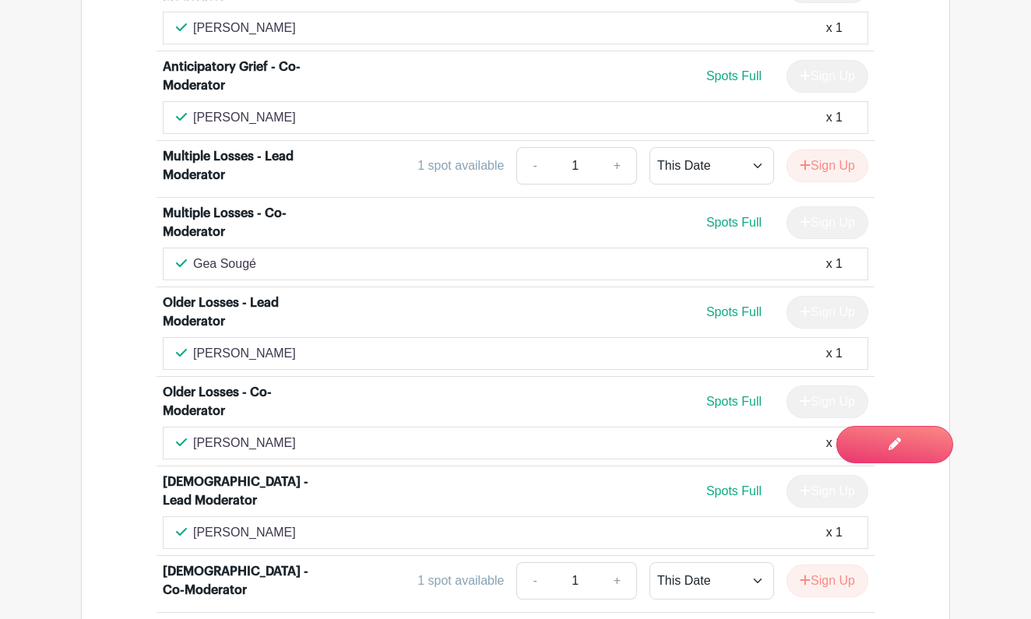
drag, startPoint x: 256, startPoint y: 192, endPoint x: 195, endPoint y: 195, distance: 60.8
click at [195, 255] on div "Gea Sougé x 1" at bounding box center [515, 264] width 679 height 19
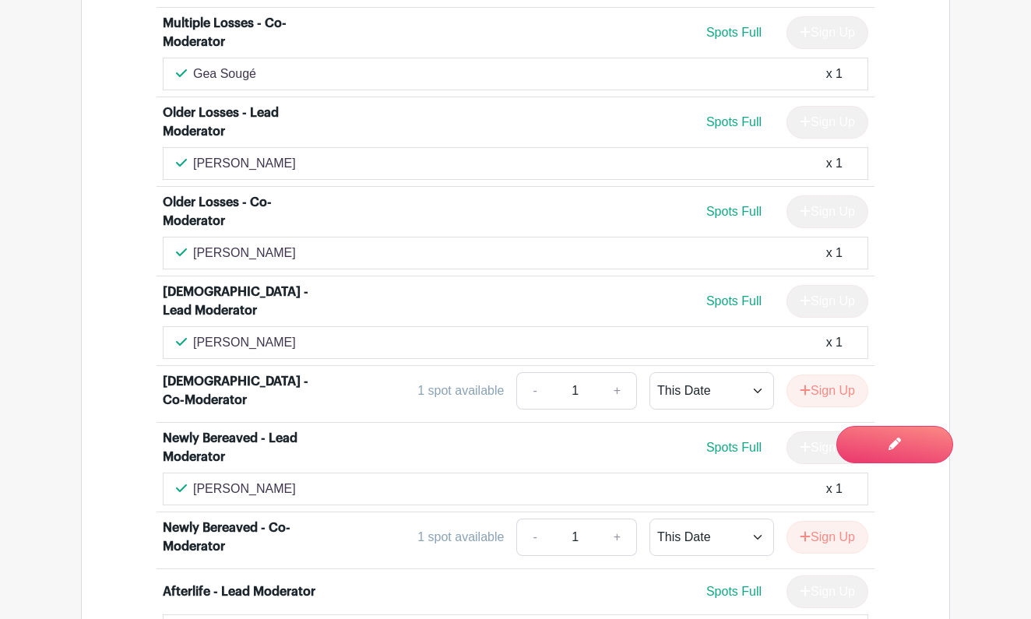
scroll to position [4706, 0]
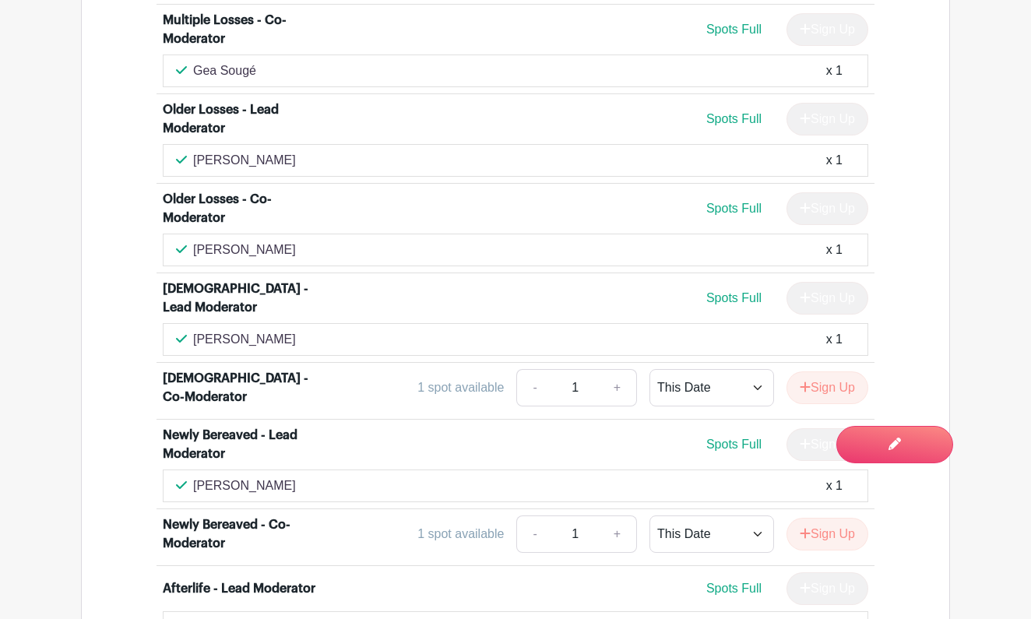
click at [312, 151] on div "Deborah Melton x 1" at bounding box center [515, 160] width 679 height 19
drag, startPoint x: 282, startPoint y: 86, endPoint x: 196, endPoint y: 94, distance: 86.1
click at [195, 151] on p "Deborah Melton" at bounding box center [244, 160] width 103 height 19
click at [272, 241] on div "Paula Beatrez x 1" at bounding box center [515, 250] width 679 height 19
drag, startPoint x: 269, startPoint y: 180, endPoint x: 193, endPoint y: 180, distance: 76.3
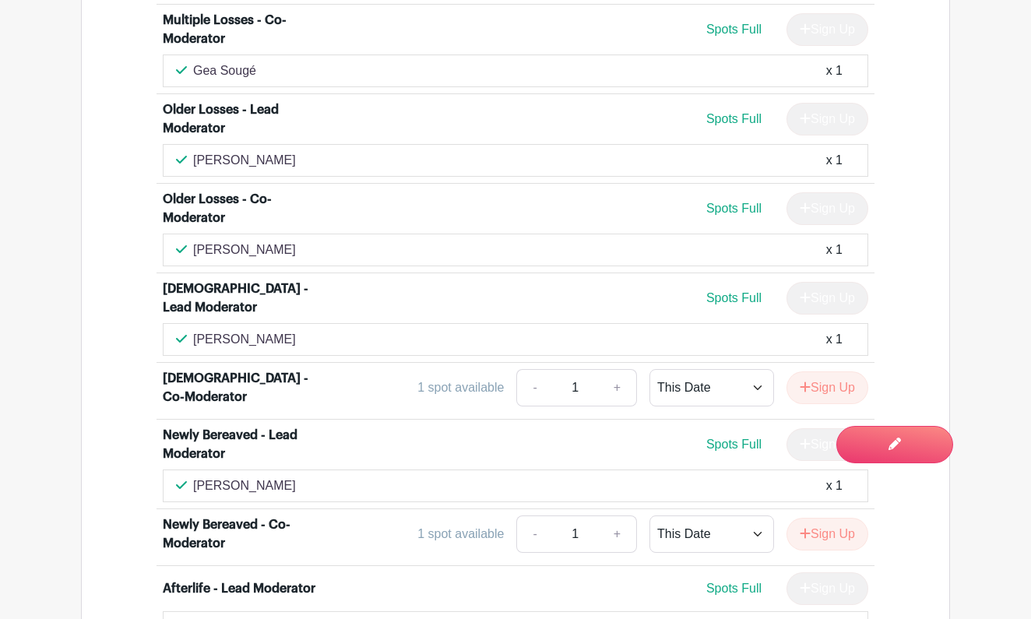
click at [193, 241] on p "Paula Beatrez" at bounding box center [244, 250] width 103 height 19
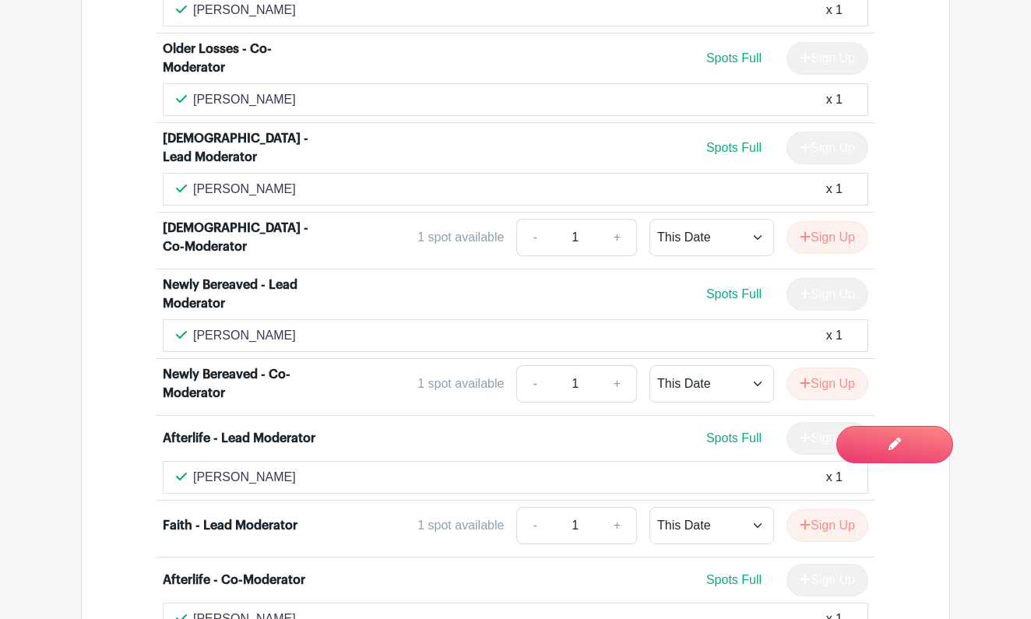
scroll to position [4859, 0]
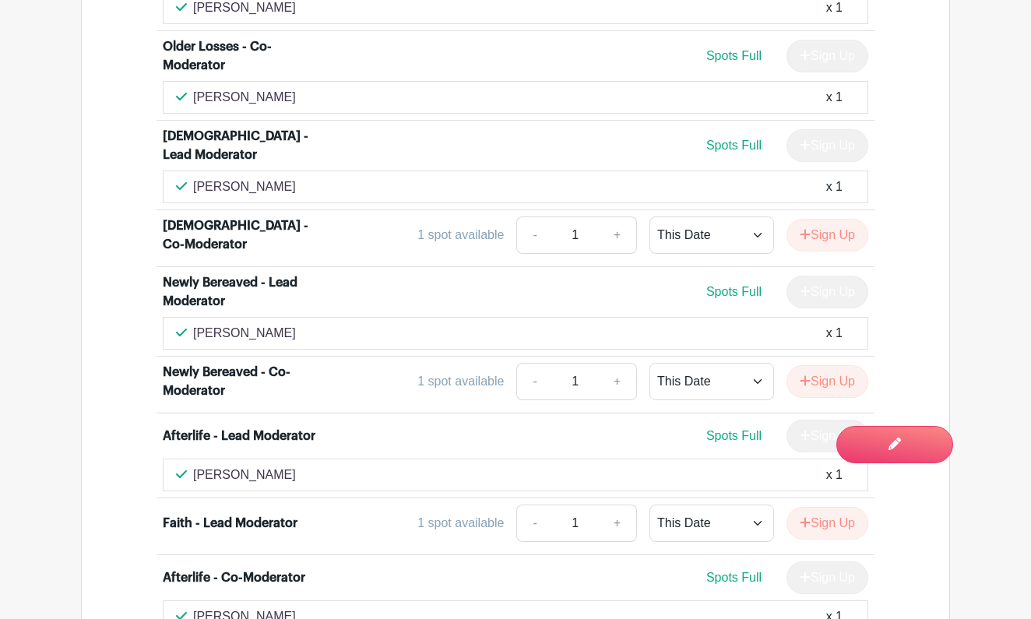
click at [269, 178] on div "Liz Brumfield x 1" at bounding box center [515, 187] width 679 height 19
drag, startPoint x: 267, startPoint y: 112, endPoint x: 195, endPoint y: 119, distance: 72.0
click at [195, 178] on div "Liz Brumfield x 1" at bounding box center [515, 187] width 679 height 19
drag, startPoint x: 281, startPoint y: 261, endPoint x: 195, endPoint y: 262, distance: 86.4
click at [195, 324] on p "Bianca Langlois" at bounding box center [244, 333] width 103 height 19
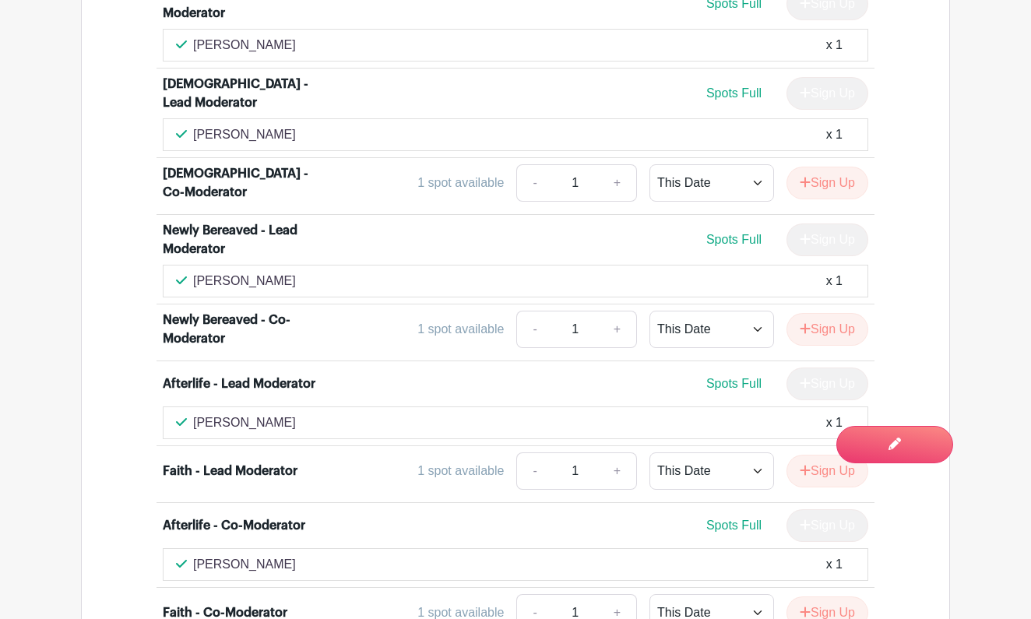
scroll to position [4915, 0]
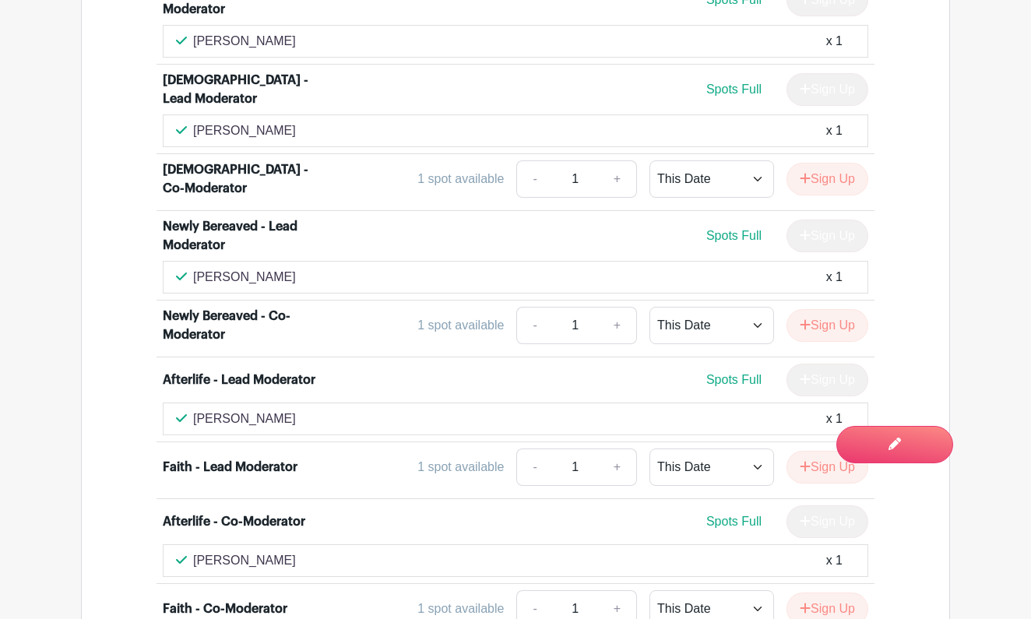
click at [291, 410] on div "Patti DiMiceli x 1" at bounding box center [515, 419] width 679 height 19
drag, startPoint x: 268, startPoint y: 348, endPoint x: 192, endPoint y: 354, distance: 75.8
click at [192, 410] on div "Patti DiMiceli x 1" at bounding box center [515, 419] width 679 height 19
drag, startPoint x: 68, startPoint y: 57, endPoint x: 452, endPoint y: 356, distance: 487.1
click at [452, 410] on div "Patti DiMiceli x 1" at bounding box center [515, 419] width 679 height 19
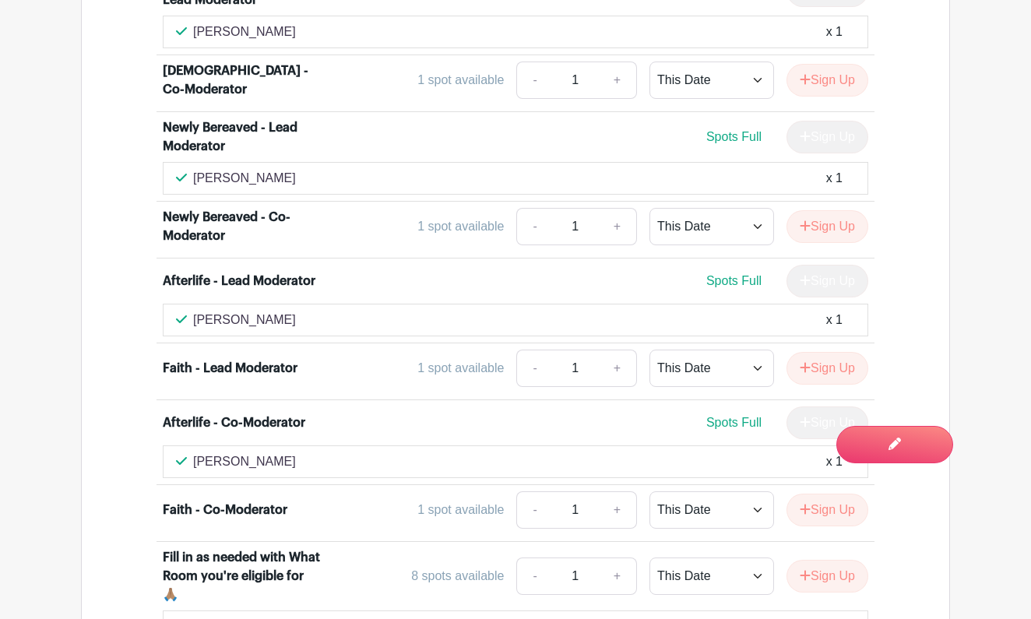
scroll to position [5023, 0]
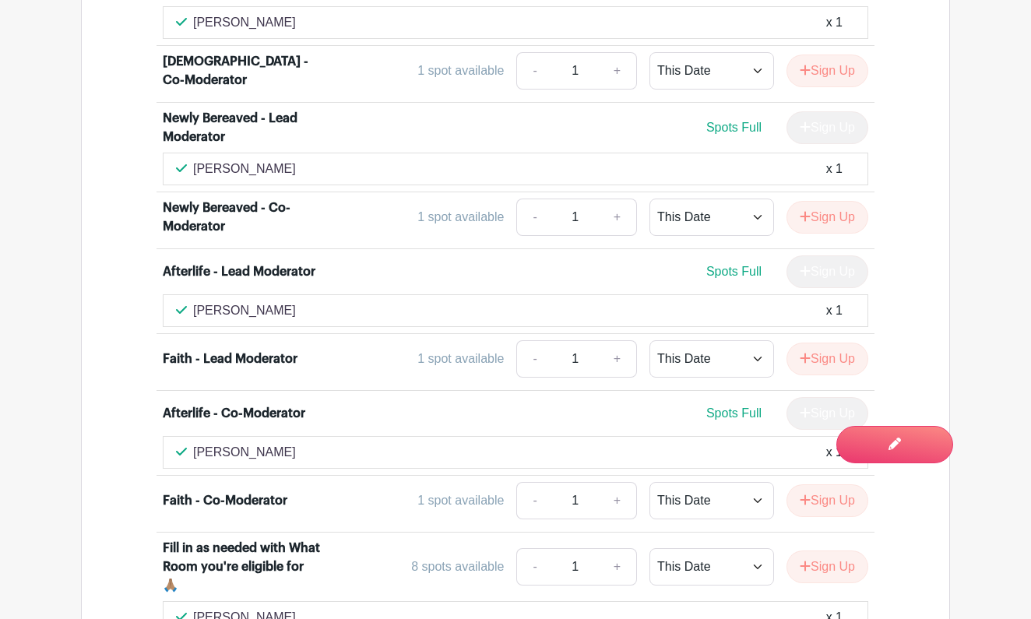
drag, startPoint x: 261, startPoint y: 389, endPoint x: 194, endPoint y: 396, distance: 67.4
click at [194, 443] on div "Angela Peat x 1" at bounding box center [515, 452] width 679 height 19
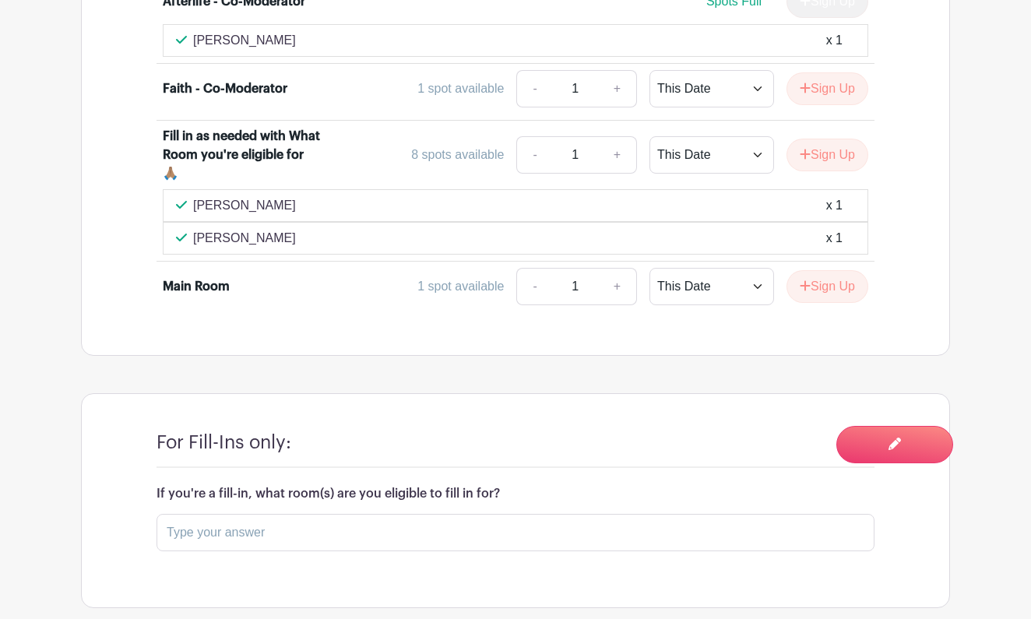
scroll to position [5440, 0]
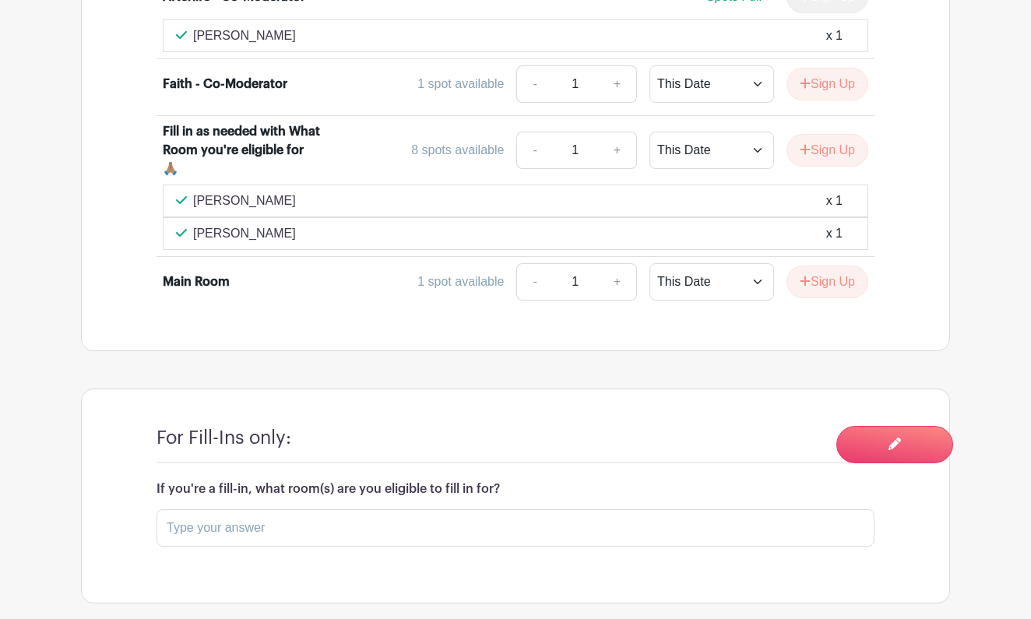
drag, startPoint x: 278, startPoint y: 171, endPoint x: 194, endPoint y: 174, distance: 84.1
click at [194, 224] on div "Sandra Charak x 1" at bounding box center [515, 233] width 679 height 19
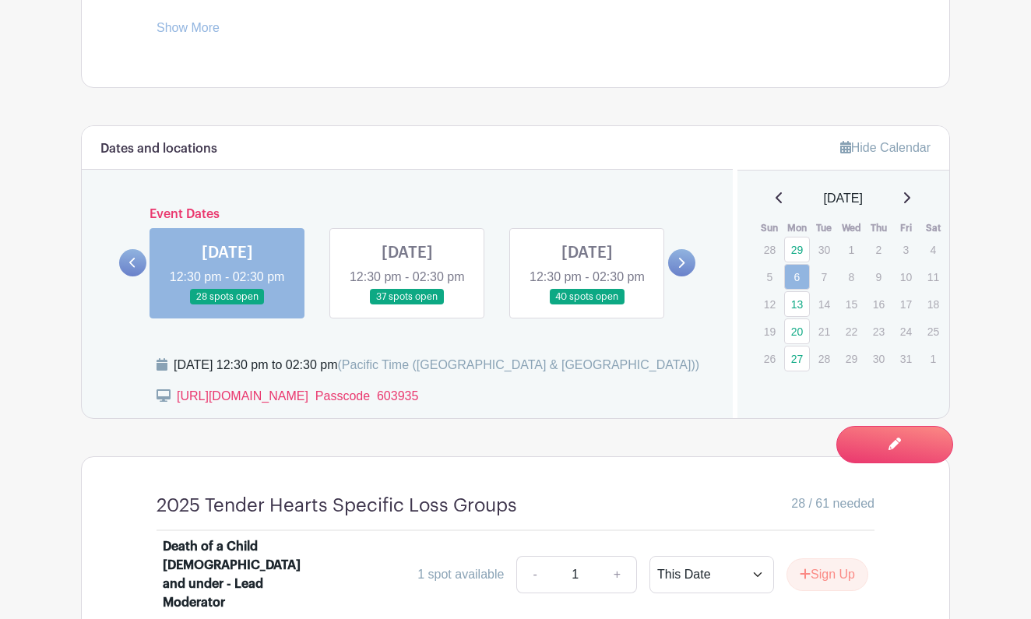
scroll to position [838, 0]
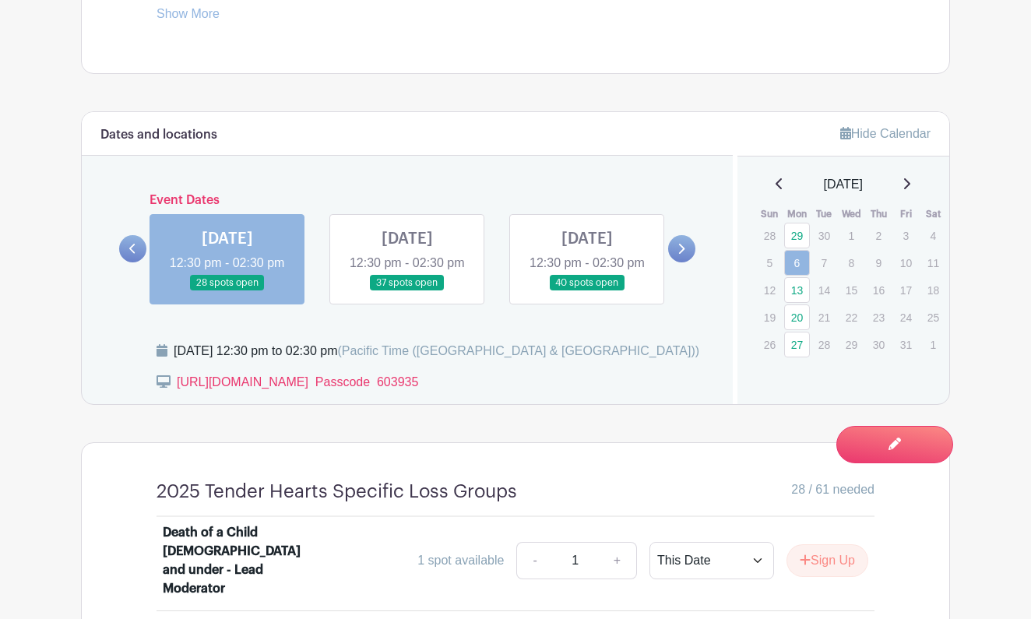
click at [227, 291] on link at bounding box center [227, 291] width 0 height 0
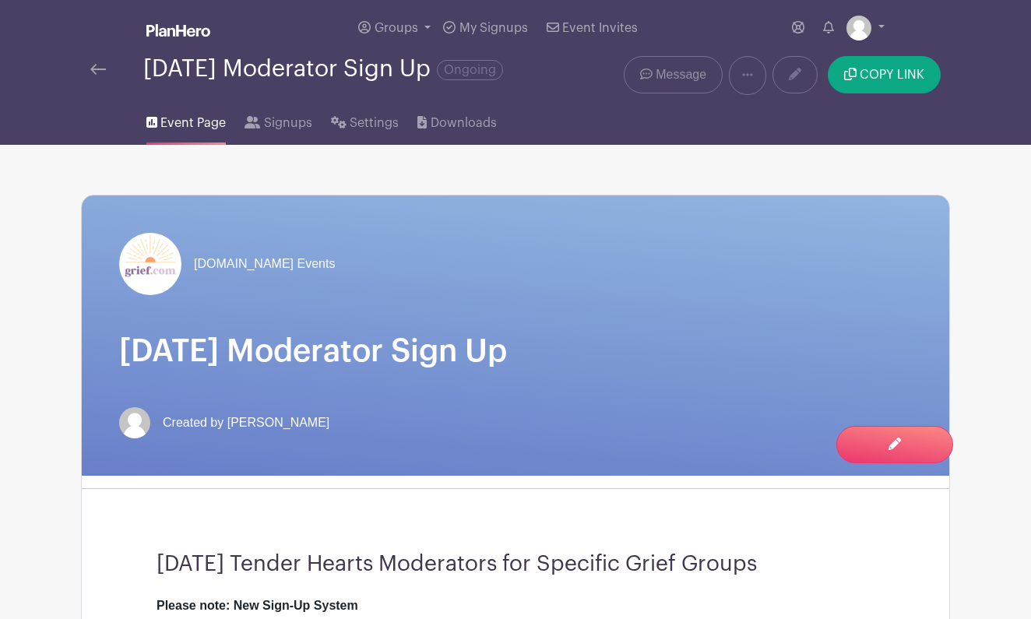
click at [691, 82] on span "Message" at bounding box center [681, 74] width 51 height 19
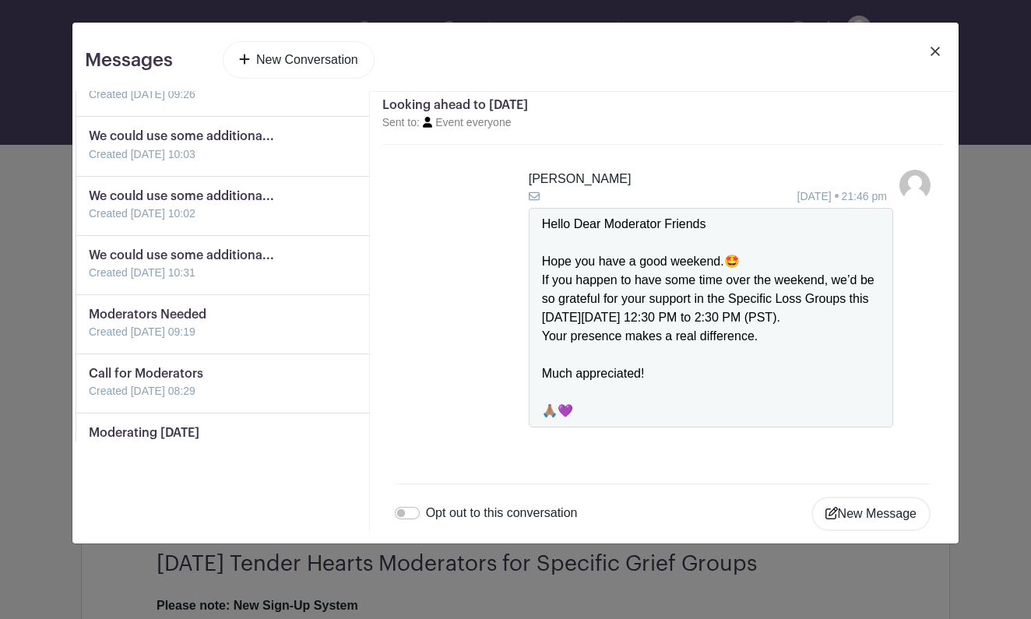
scroll to position [1116, 0]
click at [89, 342] on link at bounding box center [89, 342] width 0 height 0
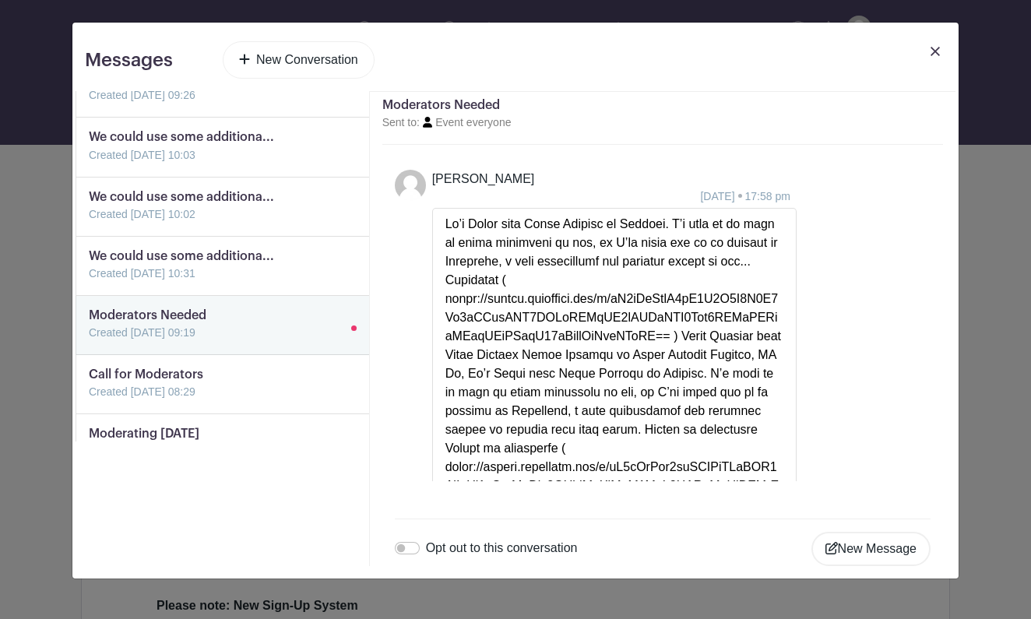
scroll to position [0, 0]
click at [89, 283] on link at bounding box center [89, 283] width 0 height 0
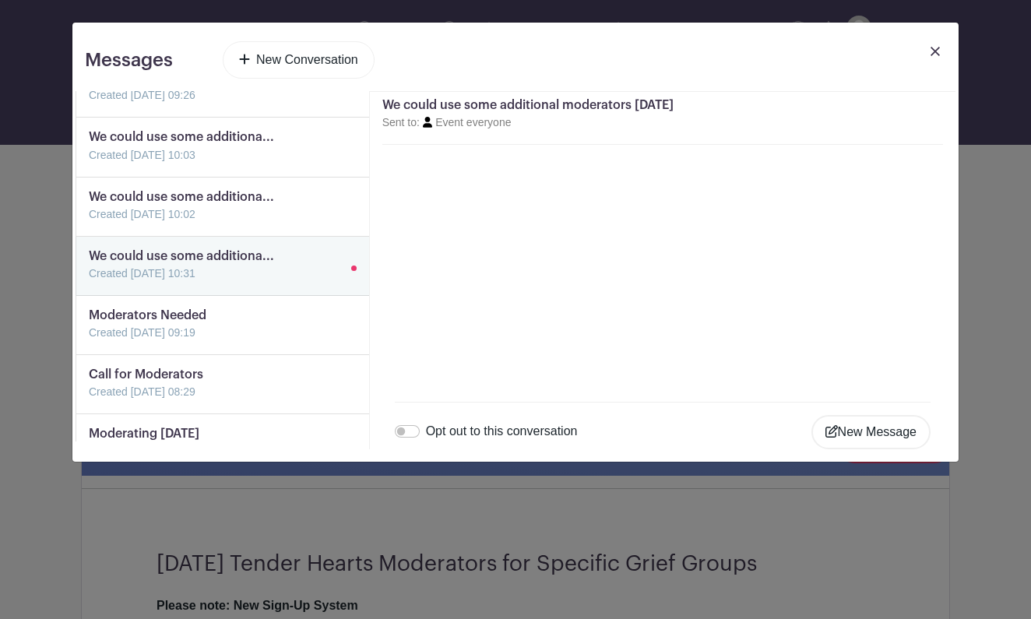
click at [89, 223] on link at bounding box center [89, 223] width 0 height 0
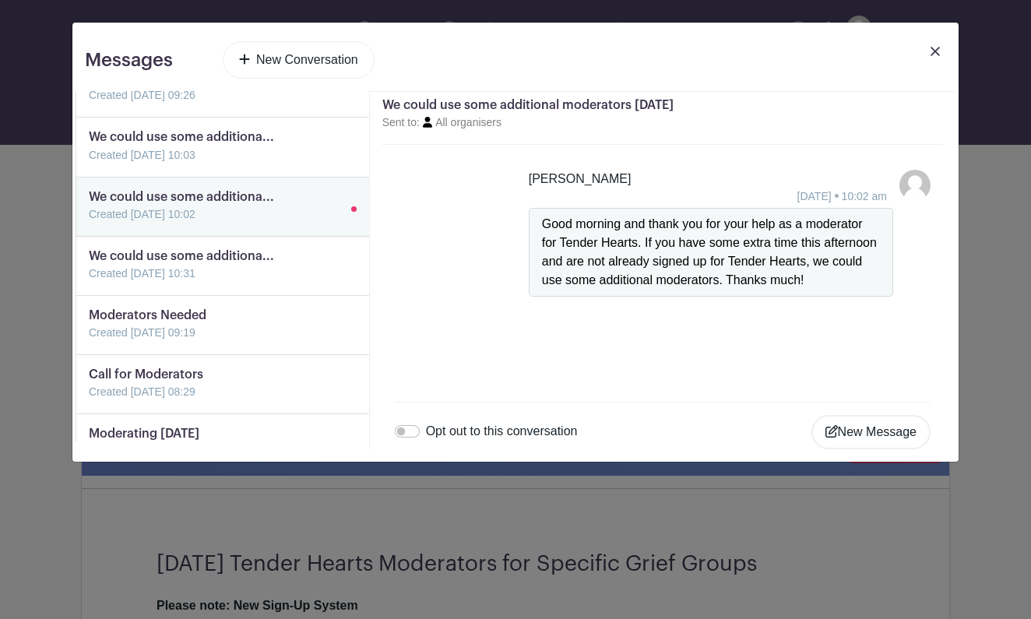
click at [89, 164] on link at bounding box center [89, 164] width 0 height 0
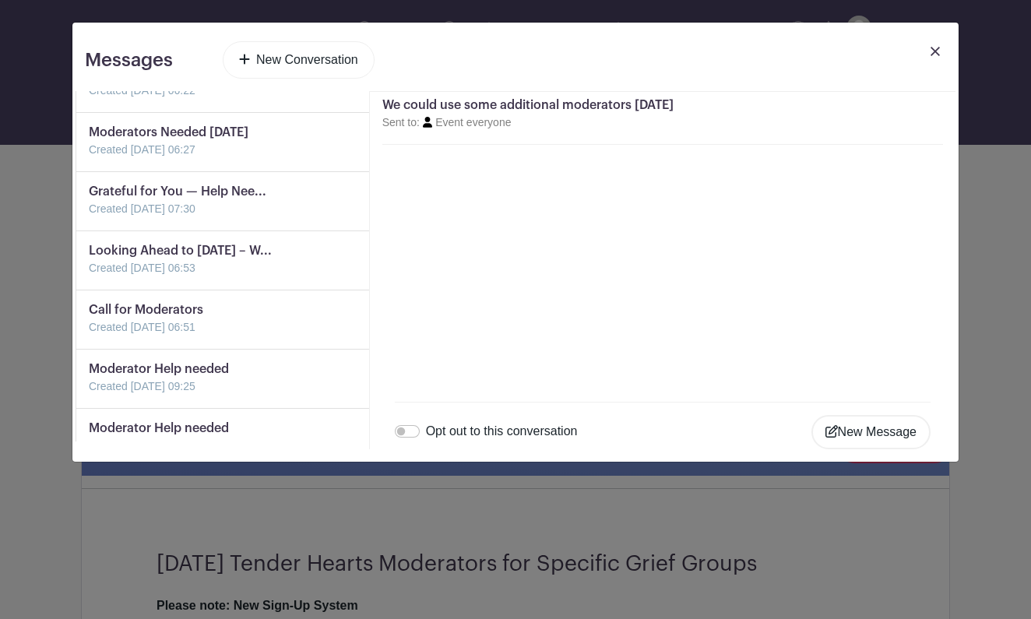
scroll to position [453, 0]
click at [89, 219] on link at bounding box center [89, 219] width 0 height 0
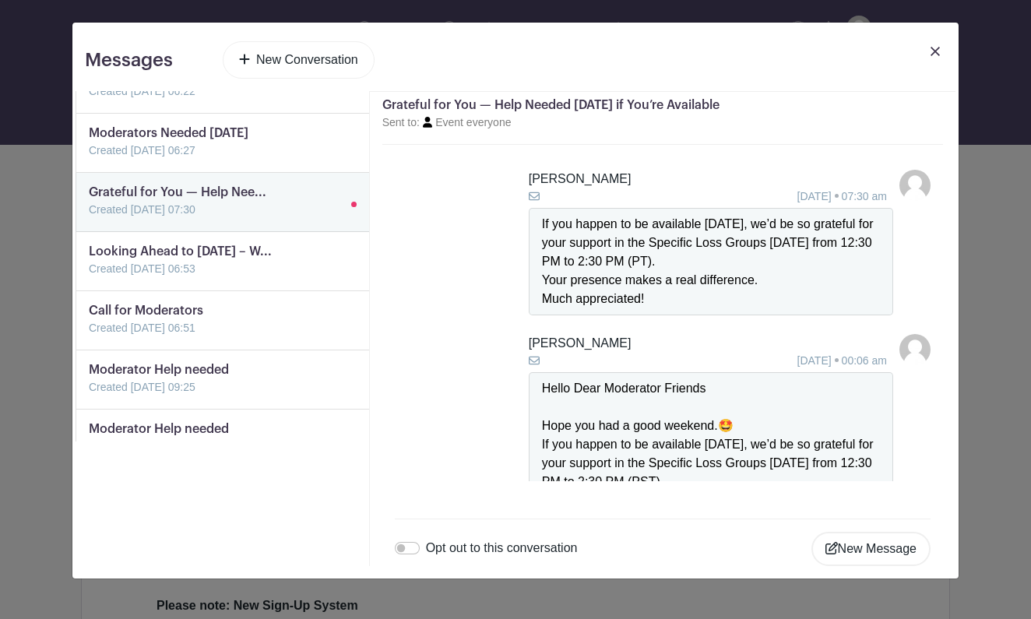
scroll to position [111, 0]
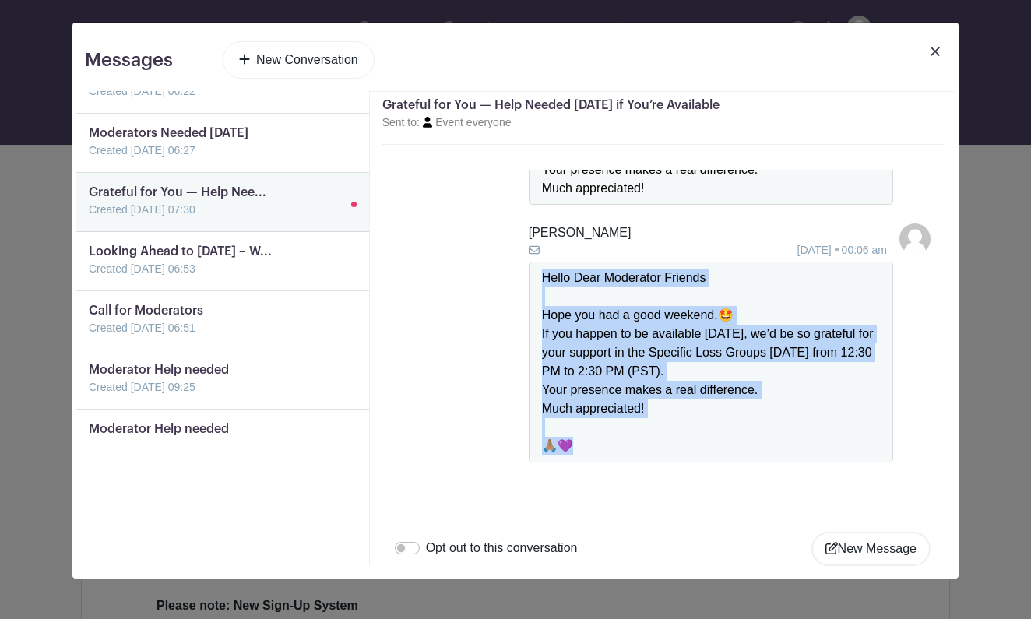
drag, startPoint x: 586, startPoint y: 436, endPoint x: 541, endPoint y: 274, distance: 168.1
click at [542, 273] on div "Hello Dear Moderator Friends Hope you had a good weekend.🤩 If you happen to be …" at bounding box center [711, 362] width 338 height 187
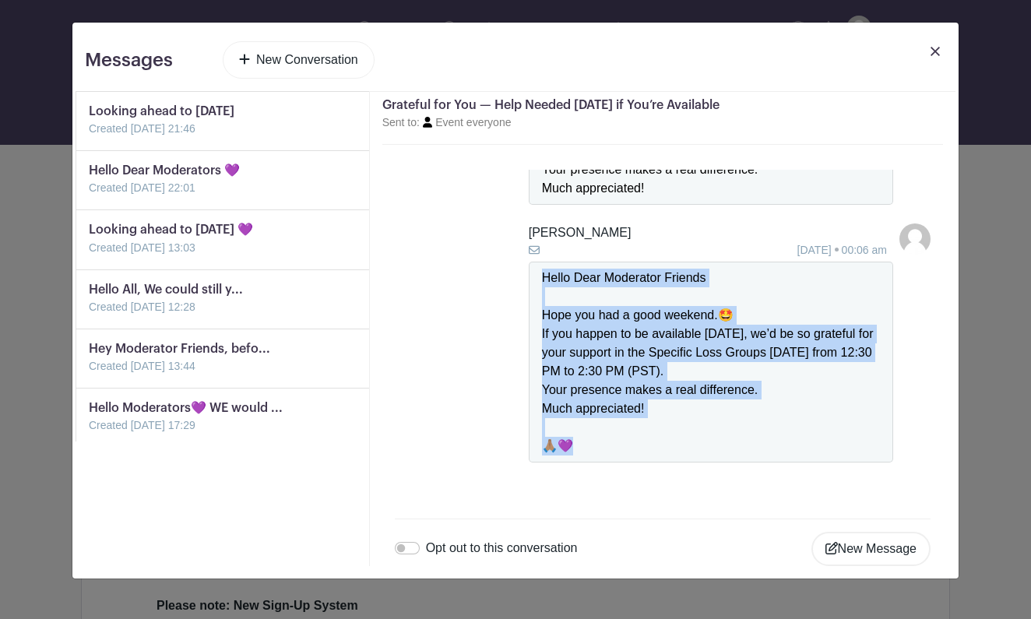
scroll to position [0, 0]
click at [320, 62] on link "New Conversation" at bounding box center [299, 59] width 152 height 37
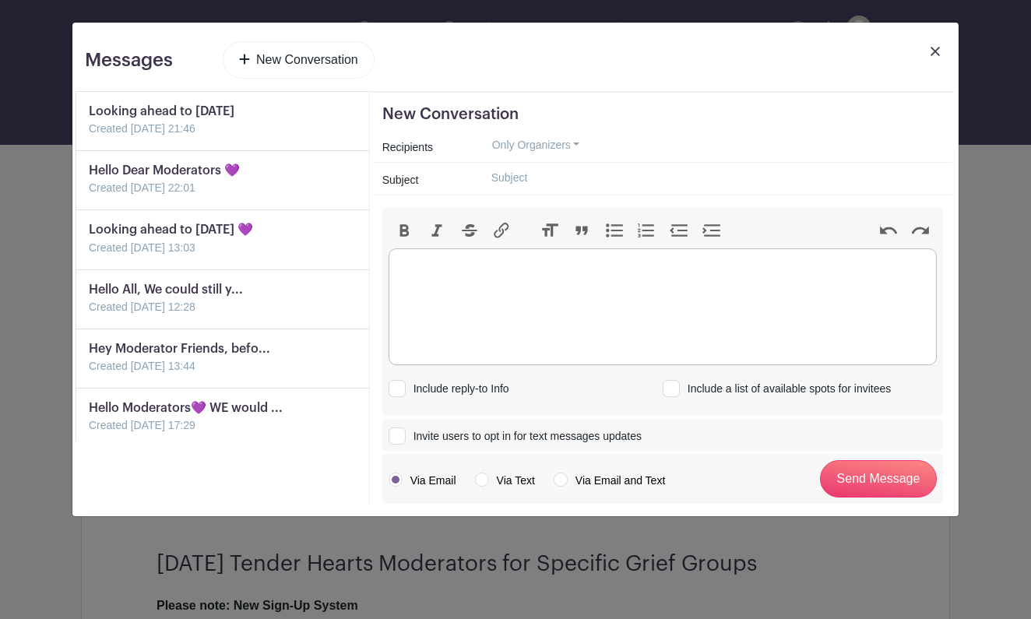
click at [497, 276] on trix-editor at bounding box center [663, 306] width 548 height 117
paste trix-editor "<div>Hello Dear Moderator Friends<br><br>Hope you had a good weekend.🤩<br>If yo…"
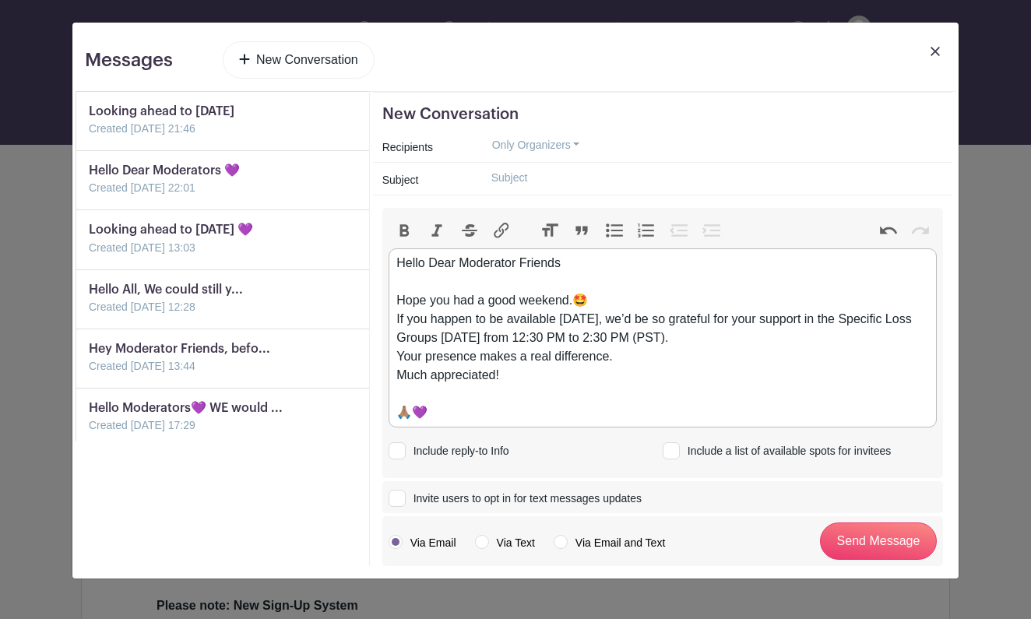
click at [405, 300] on div "Hello Dear Moderator Friends Hope you had a good weekend.🤩 If you happen to be …" at bounding box center [662, 338] width 532 height 168
click at [452, 303] on div "Hello Dear Moderator Friends I hope you had a good weekend.🤩 If you happen to b…" at bounding box center [662, 338] width 532 height 168
click at [452, 302] on div "Hello Dear Moderator Friends I hope you had a good weekend.🤩 If you happen to b…" at bounding box center [662, 338] width 532 height 168
click at [492, 303] on div "Hello Dear Moderator Friends I hope your Rocktober is off to a great start. had…" at bounding box center [662, 338] width 532 height 168
drag, startPoint x: 631, startPoint y: 300, endPoint x: 691, endPoint y: 300, distance: 60.7
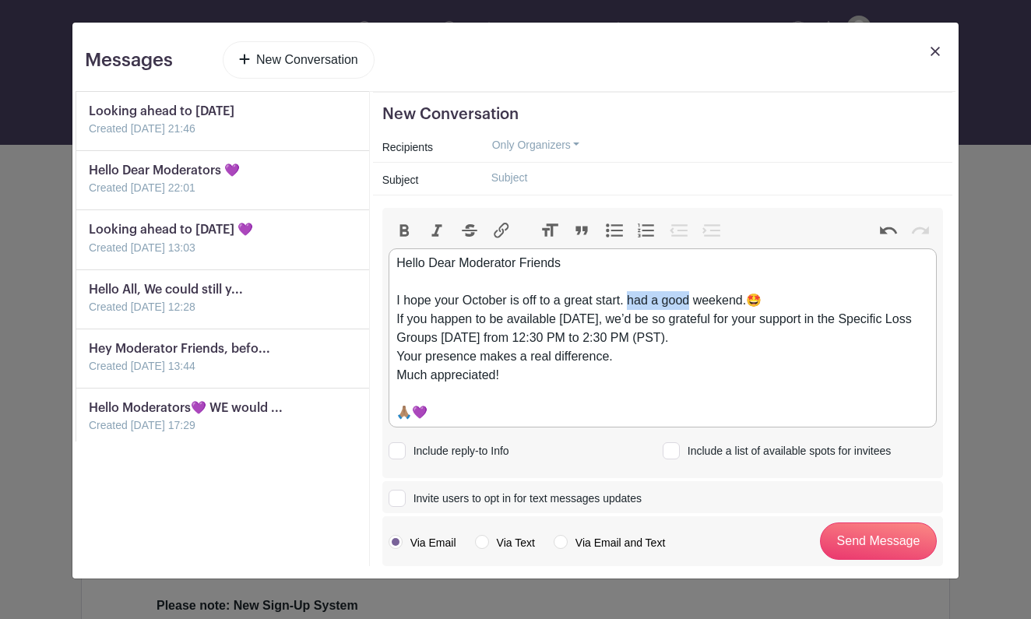
click at [692, 301] on div "Hello Dear Moderator Friends I hope your October is off to a great start. had a…" at bounding box center [662, 338] width 532 height 168
click at [841, 299] on div "Hello Dear Moderator Friends I hope your October is off to a great start and as…" at bounding box center [662, 338] width 532 height 168
click at [719, 306] on div "Hello Dear Moderator Friends I hope your October is off to a great start and as…" at bounding box center [662, 338] width 532 height 168
click at [717, 302] on div "Hello Dear Moderator Friends I hope your October is off to a great start and as…" at bounding box center [662, 338] width 532 height 168
click at [702, 304] on div "Hello Dear Moderator Friends I hope your October is off to a great start and as…" at bounding box center [662, 338] width 532 height 168
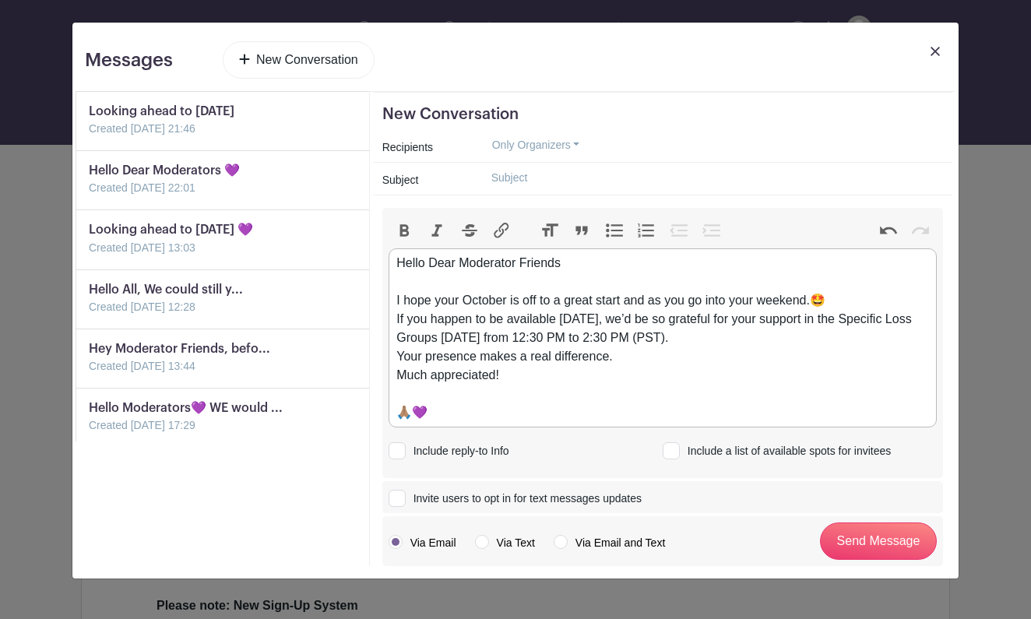
click at [816, 302] on div "Hello Dear Moderator Friends I hope your October is off to a great start and as…" at bounding box center [662, 338] width 532 height 168
drag, startPoint x: 597, startPoint y: 322, endPoint x: 394, endPoint y: 321, distance: 203.2
click at [394, 320] on trix-editor "Hello Dear Moderator Friends I hope your October is off to a great start and as…" at bounding box center [663, 338] width 548 height 180
drag, startPoint x: 756, startPoint y: 320, endPoint x: 787, endPoint y: 322, distance: 31.2
click at [787, 322] on div "Hello Dear Moderator Friends I hope your October is off to a great start and as…" at bounding box center [662, 338] width 532 height 168
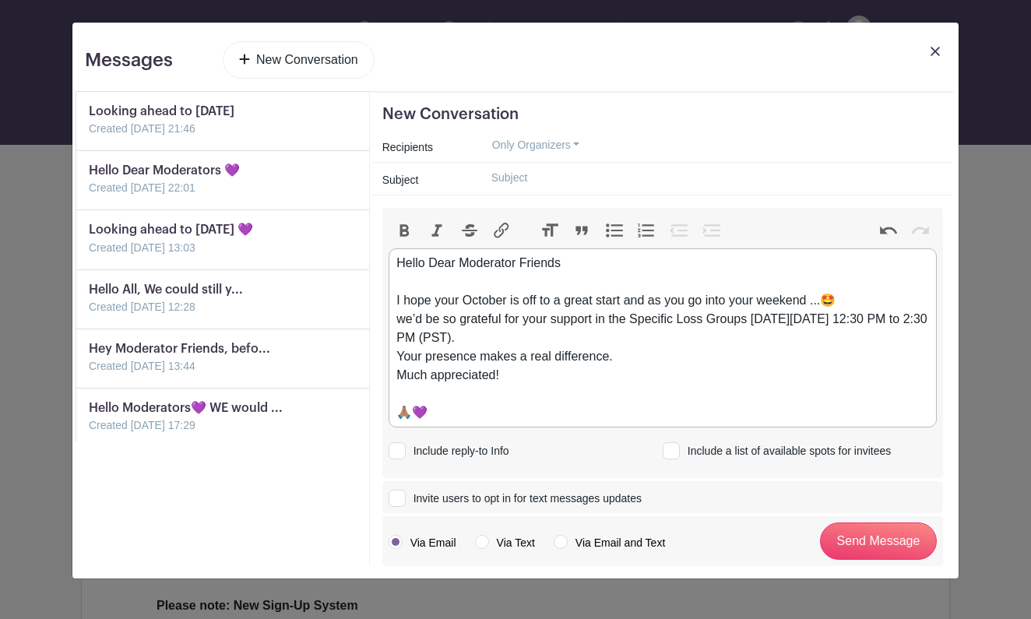
click at [572, 336] on div "Hello Dear Moderator Friends I hope your October is off to a great start and as…" at bounding box center [662, 338] width 532 height 168
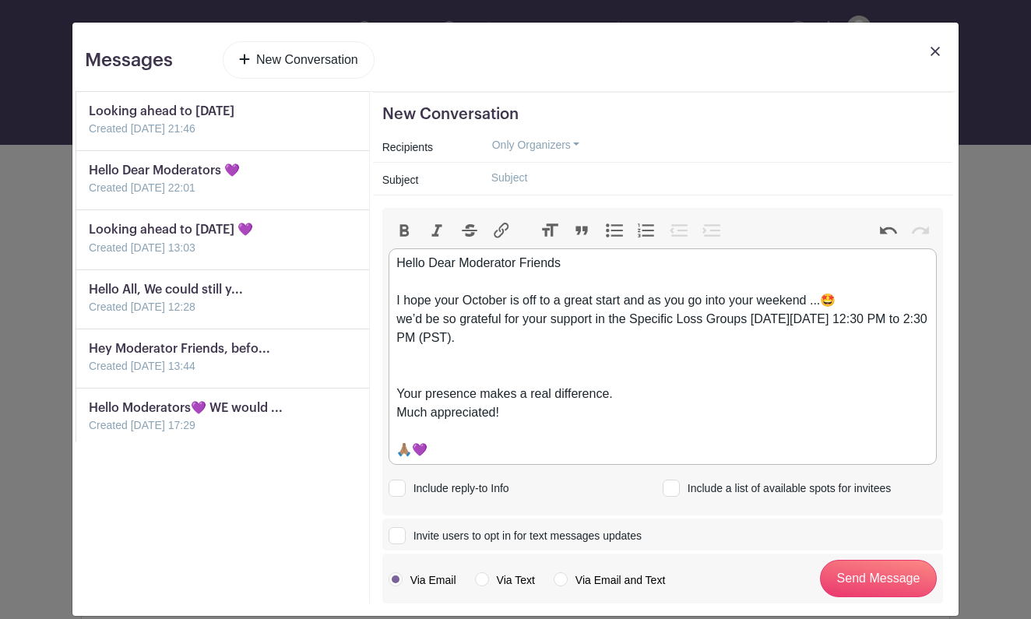
click at [590, 335] on div "Hello Dear Moderator Friends I hope your October is off to a great start and as…" at bounding box center [662, 357] width 532 height 206
click at [662, 342] on div "Hello Dear Moderator Friends I hope your October is off to a great start and as…" at bounding box center [662, 357] width 532 height 206
click at [758, 341] on div "Hello Dear Moderator Friends I hope your October is off to a great start and as…" at bounding box center [662, 357] width 532 height 206
click at [877, 343] on div "Hello Dear Moderator Friends I hope your October is off to a great start and as…" at bounding box center [662, 357] width 532 height 206
click at [919, 340] on div "Hello Dear Moderator Friends I hope your October is off to a great start and as…" at bounding box center [662, 357] width 532 height 206
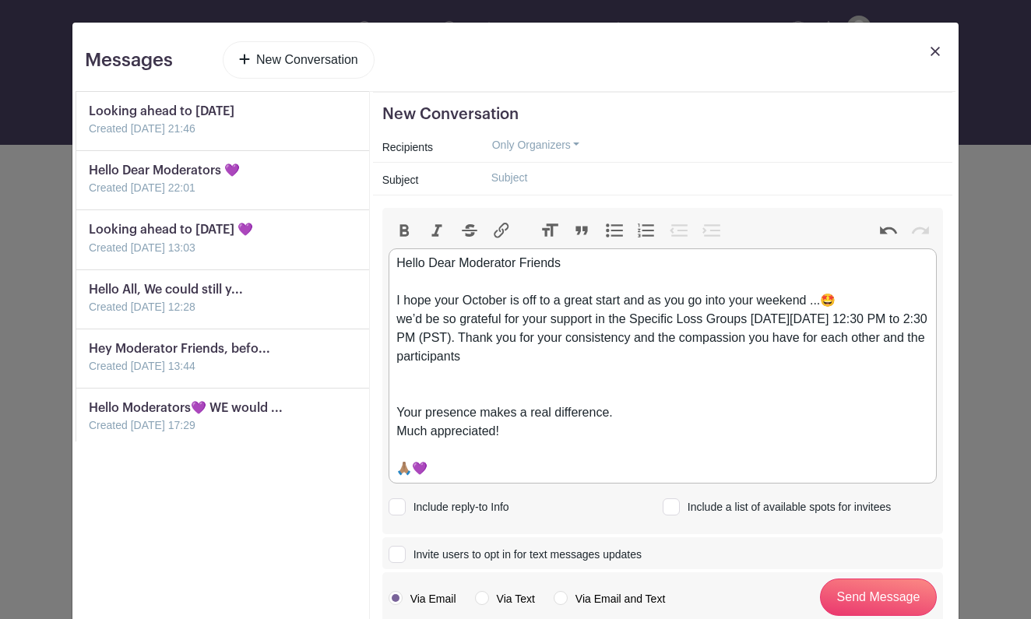
click at [572, 361] on div "Hello Dear Moderator Friends I hope your October is off to a great start and as…" at bounding box center [662, 366] width 532 height 224
click at [397, 411] on div "Hello Dear Moderator Friends I hope your October is off to a great start and as…" at bounding box center [662, 366] width 532 height 224
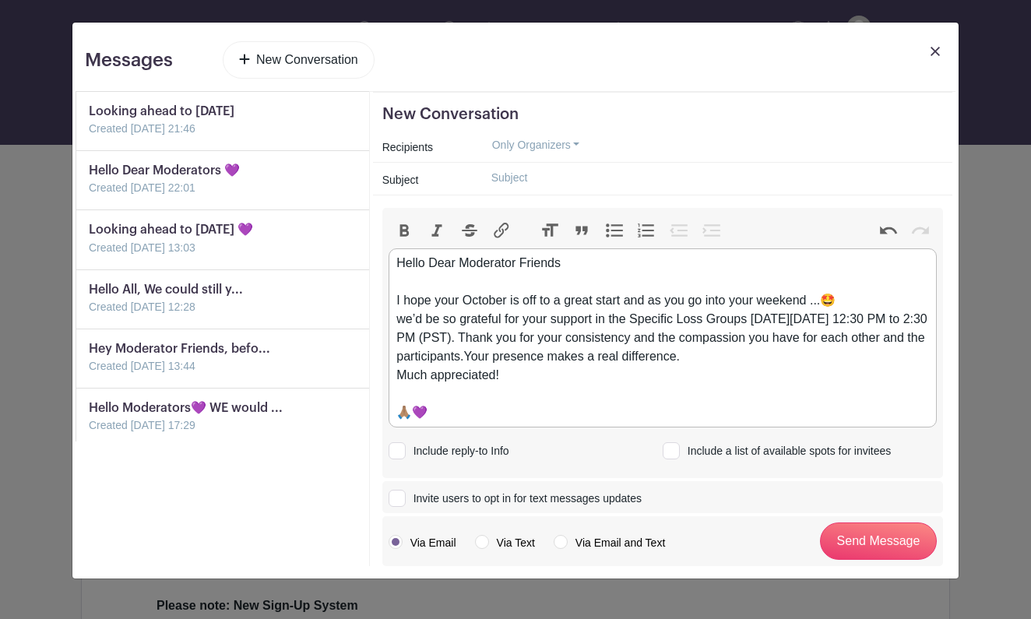
click at [797, 357] on div "Hello Dear Moderator Friends I hope your October is off to a great start and as…" at bounding box center [662, 338] width 532 height 168
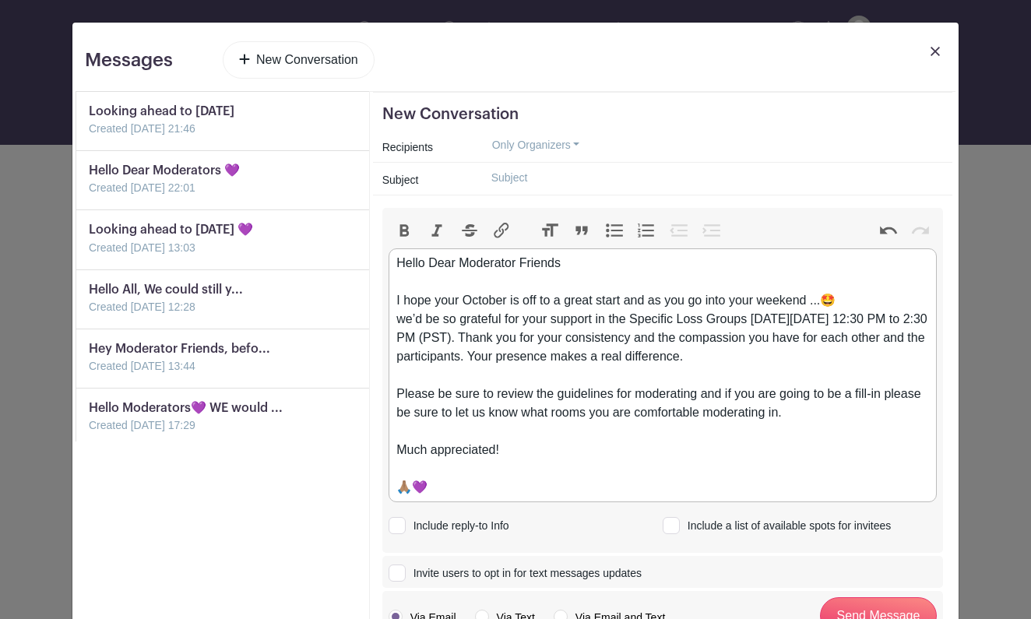
click at [403, 396] on div "Hello Dear Moderator Friends I hope your October is off to a great start and as…" at bounding box center [662, 375] width 532 height 243
click at [852, 394] on div "Hello Dear Moderator Friends I hope your October is off to a great start and as…" at bounding box center [662, 375] width 532 height 243
click at [522, 419] on div "Hello Dear Moderator Friends I hope your October is off to a great start and as…" at bounding box center [662, 375] width 532 height 243
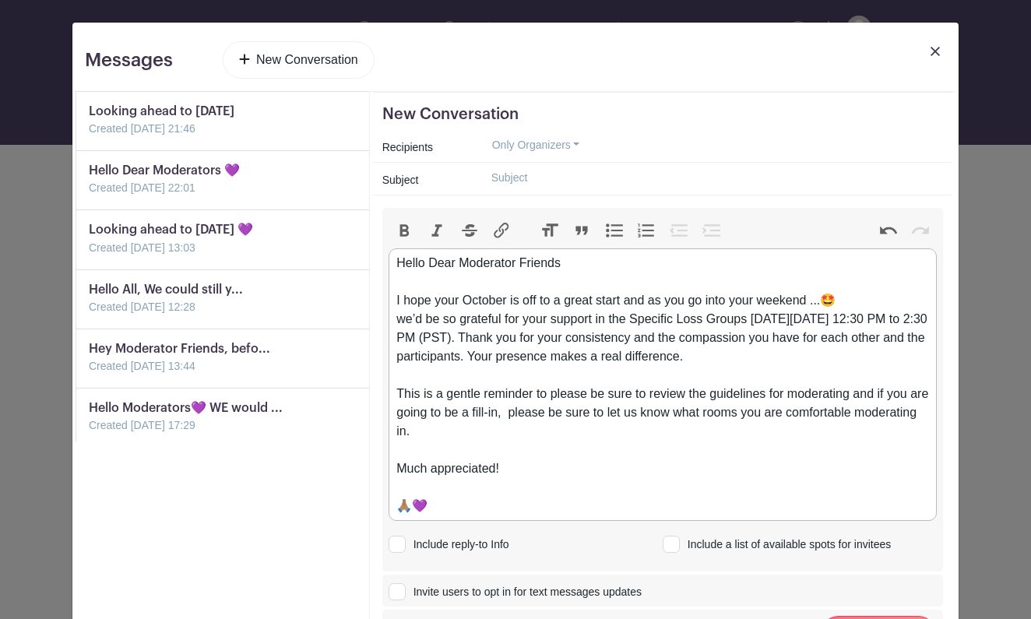
click at [568, 419] on div "Hello Dear Moderator Friends I hope your October is off to a great start and as…" at bounding box center [662, 385] width 532 height 262
click at [404, 469] on div "Hello Dear Moderator Friends I hope your October is off to a great start and as…" at bounding box center [662, 385] width 532 height 262
click at [559, 469] on div "Hello Dear Moderator Friends I hope your October is off to a great start and as…" at bounding box center [662, 385] width 532 height 262
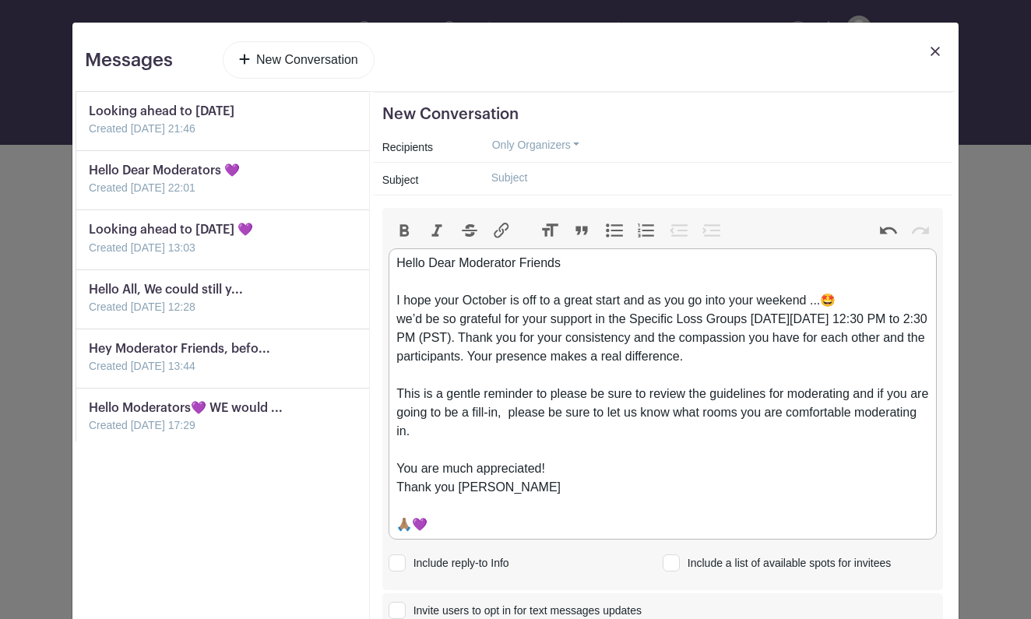
type trix-editor "<div>Hello Dear Moderator Friends<br><br>I hope your October is off to a great …"
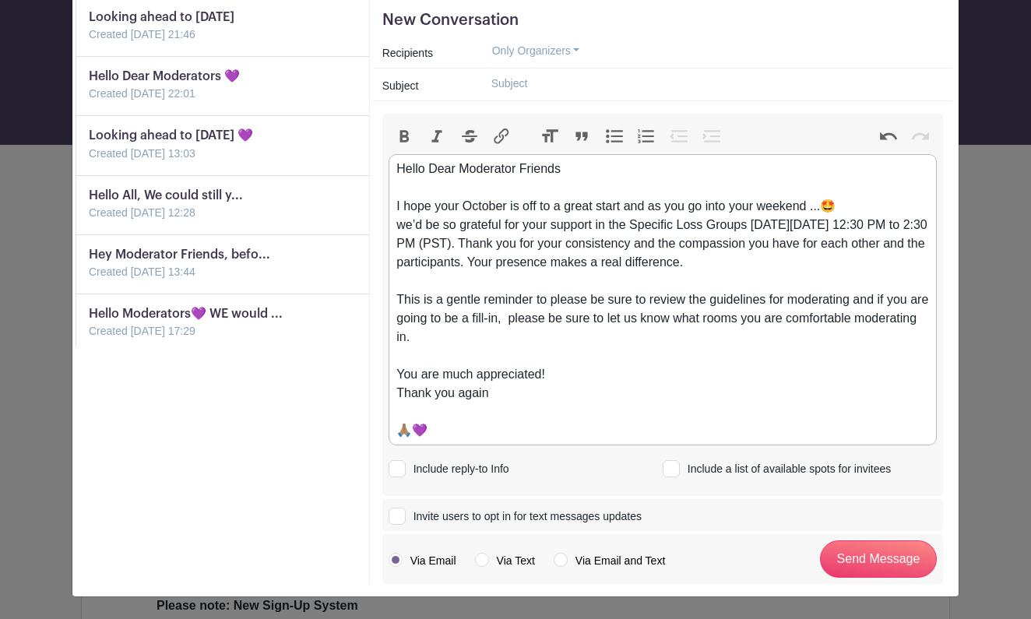
scroll to position [94, 0]
click at [674, 470] on div at bounding box center [671, 468] width 17 height 17
click at [673, 470] on input "Include a list of available spots for invitees" at bounding box center [668, 466] width 10 height 10
checkbox input "true"
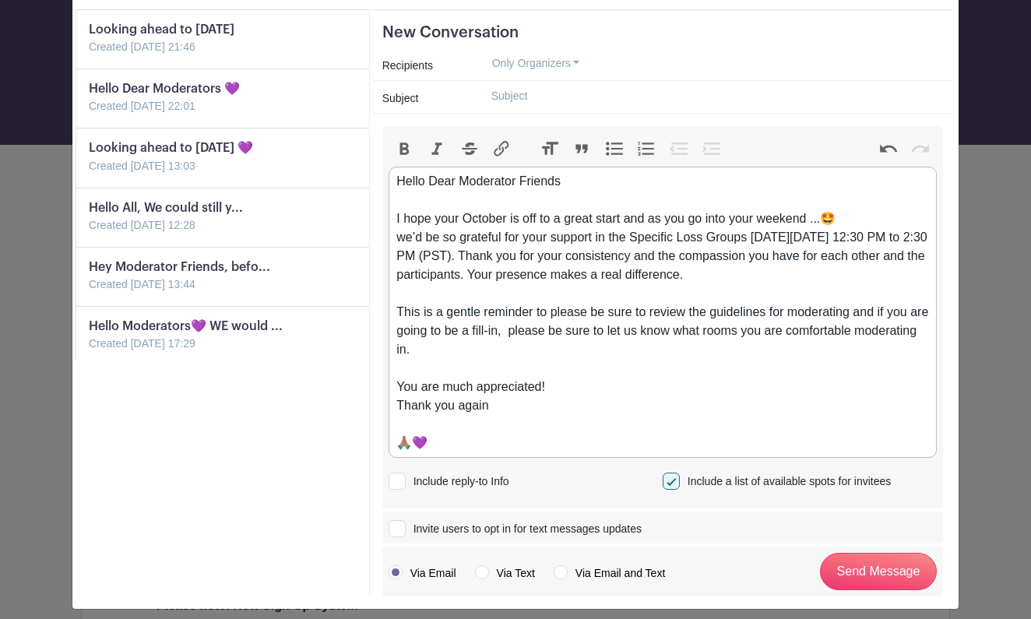
scroll to position [64, 0]
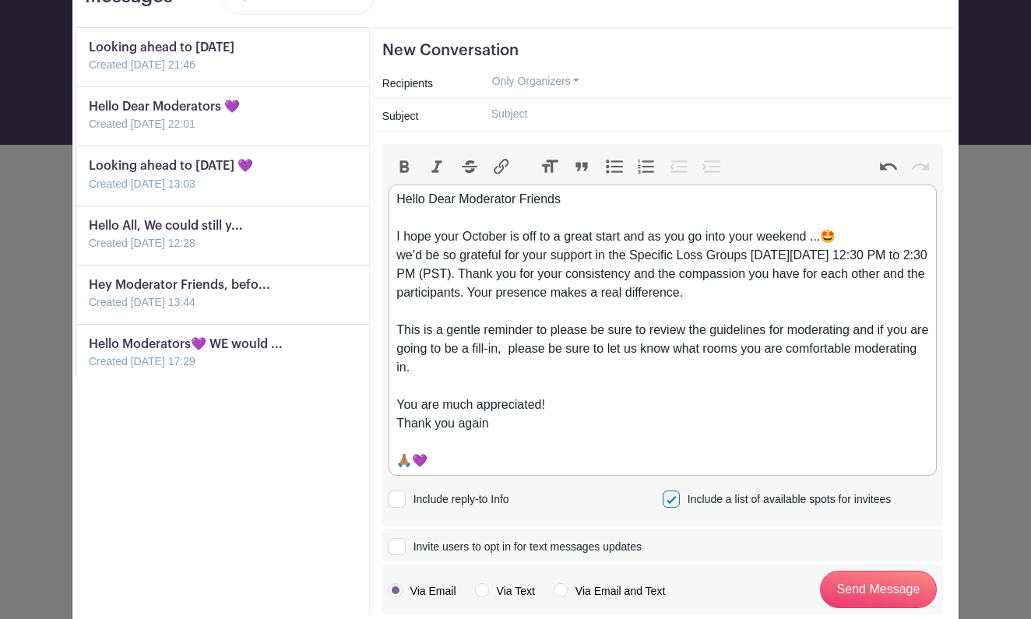
click at [602, 199] on div "Hello Dear Moderator Friends I hope your October is off to a great start and as…" at bounding box center [662, 330] width 532 height 280
type trix-editor "<div>Hello Dear Moderator Friends<br><br>I hope your October is off to a great …"
click at [492, 425] on div "Hello Dear Moderator Friends I hope your October is off to a great start and as…" at bounding box center [662, 330] width 532 height 280
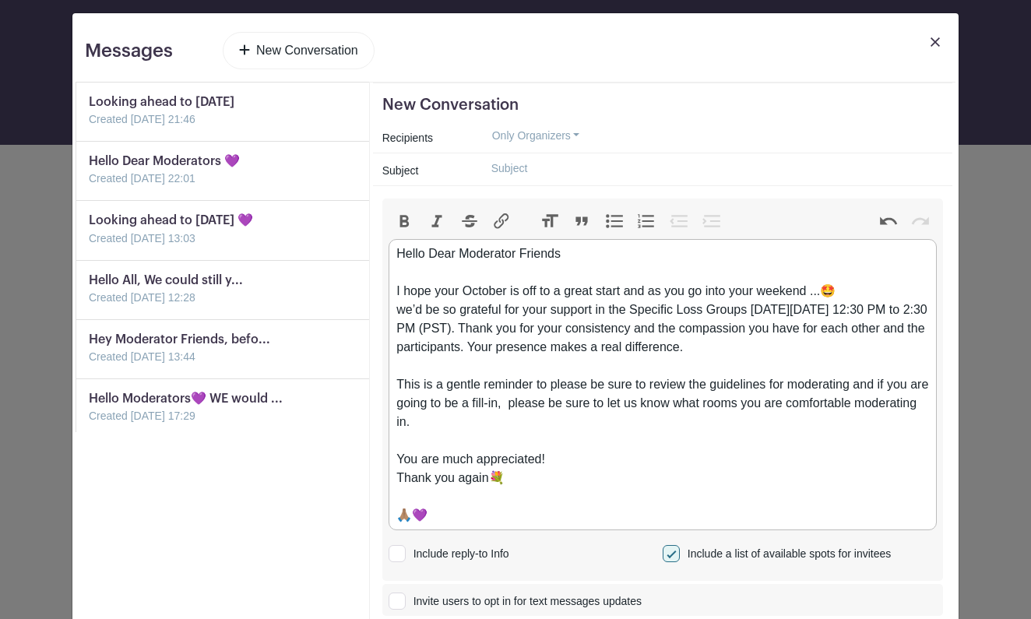
scroll to position [0, 0]
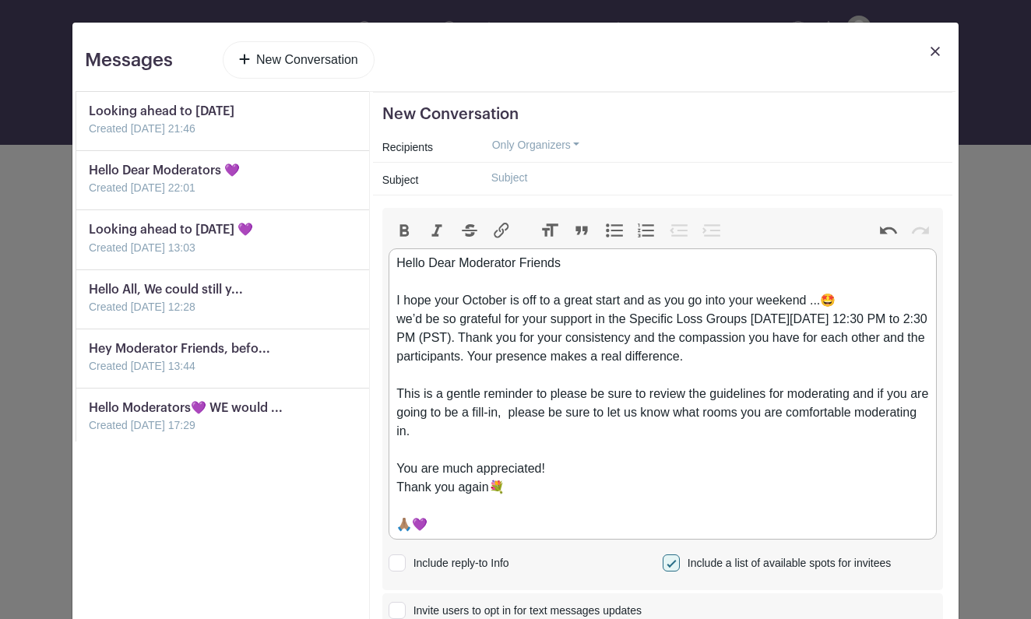
click at [578, 138] on button "Only Organizers" at bounding box center [536, 145] width 114 height 24
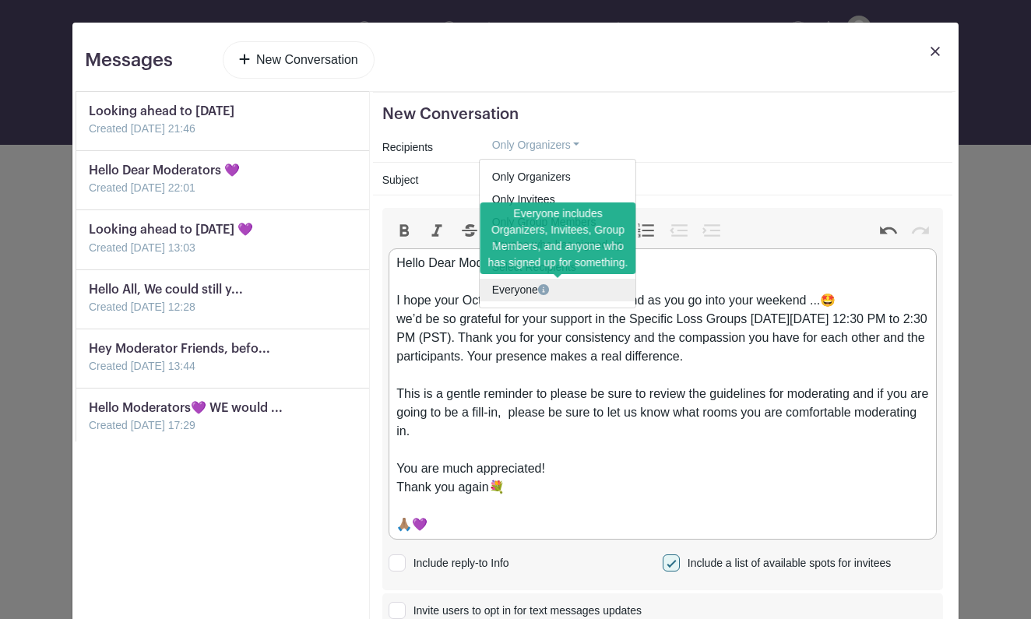
click at [543, 289] on icon at bounding box center [543, 289] width 11 height 11
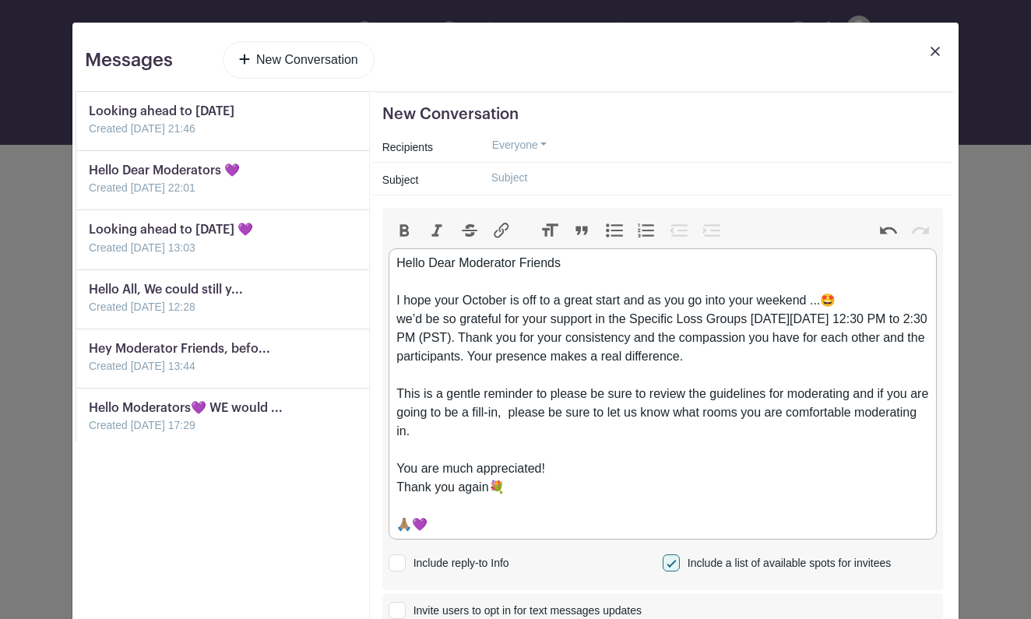
click at [498, 178] on input "text" at bounding box center [711, 178] width 464 height 24
type input "H"
click at [539, 178] on input "Hello All, Moderators Needed" at bounding box center [711, 178] width 464 height 24
click at [677, 175] on input "Hello All, Call for Moderators Needed" at bounding box center [711, 178] width 464 height 24
type input "Hello All, Call for Moderators🦊"
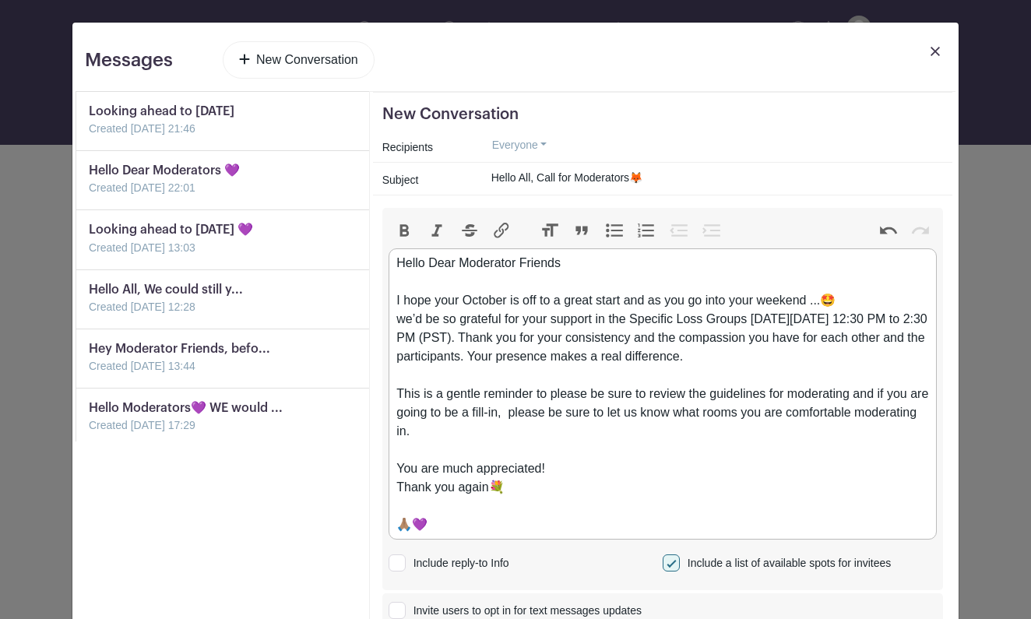
click at [561, 267] on div "Hello Dear Moderator Friends I hope your October is off to a great start and as…" at bounding box center [662, 394] width 532 height 280
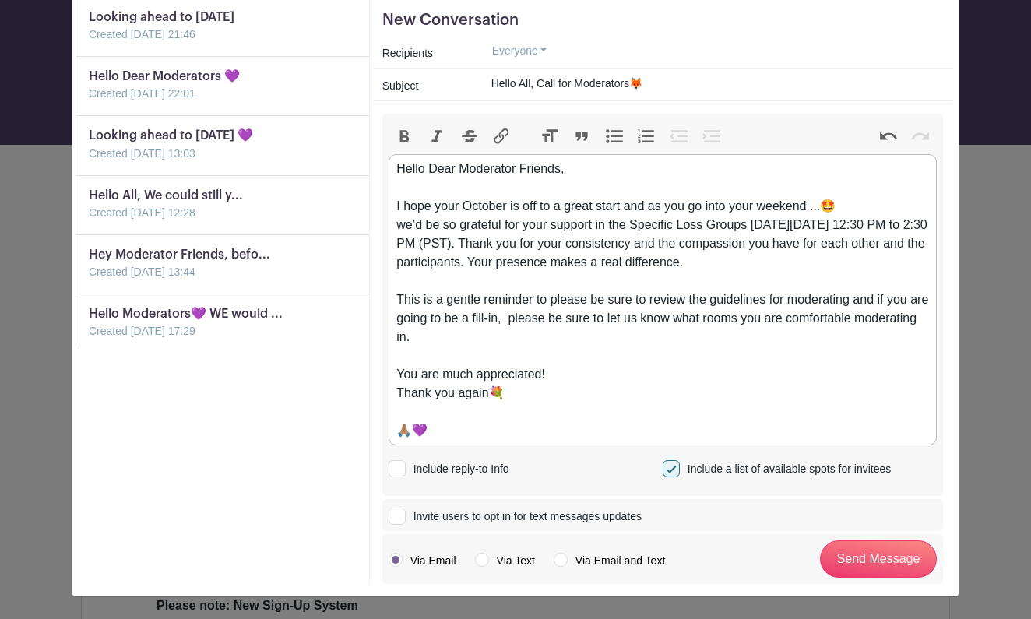
scroll to position [94, 0]
click at [529, 322] on div "Hello Dear Moderator Friends, I hope your October is off to a great start and a…" at bounding box center [662, 300] width 532 height 280
type trix-editor "<div>Hello Dear Moderator Friends,<br><br>I hope your October is off to a great…"
click at [881, 552] on input "Send Message" at bounding box center [878, 558] width 117 height 37
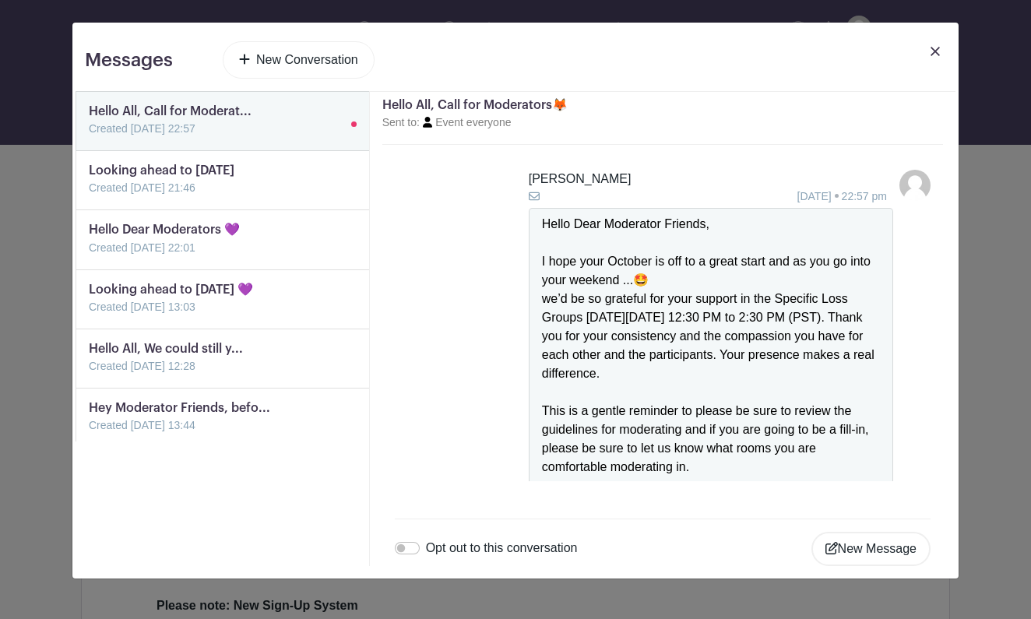
scroll to position [114, 0]
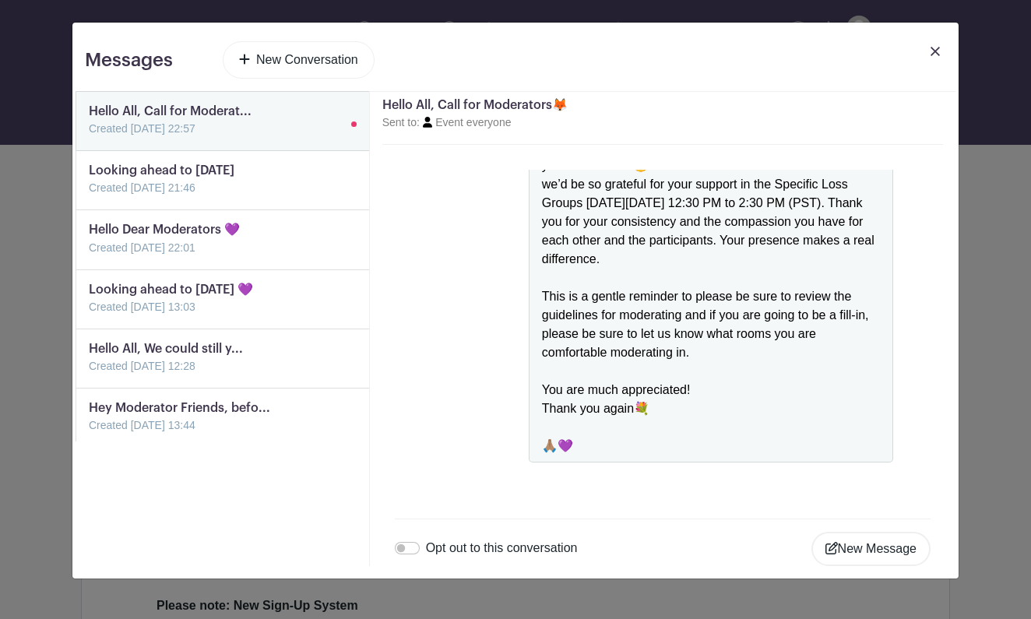
click at [935, 48] on img at bounding box center [934, 51] width 9 height 9
